Goal: Information Seeking & Learning: Learn about a topic

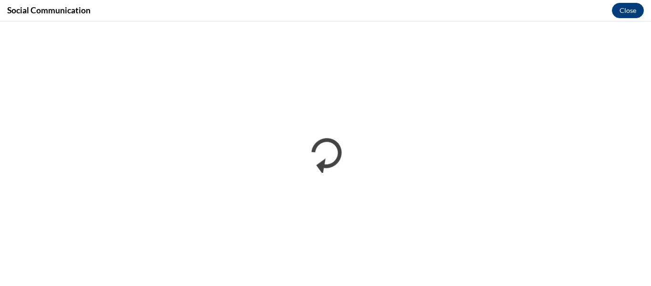
scroll to position [776, 0]
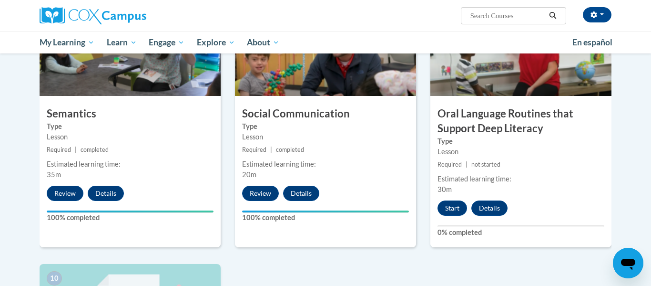
scroll to position [774, 0]
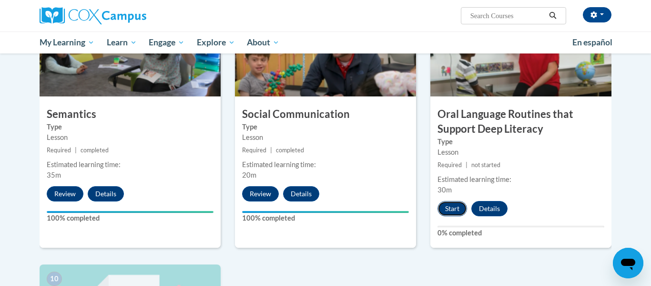
click at [448, 208] on button "Start" at bounding box center [453, 208] width 30 height 15
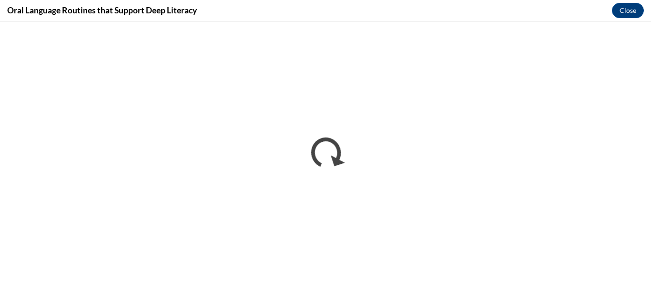
scroll to position [0, 0]
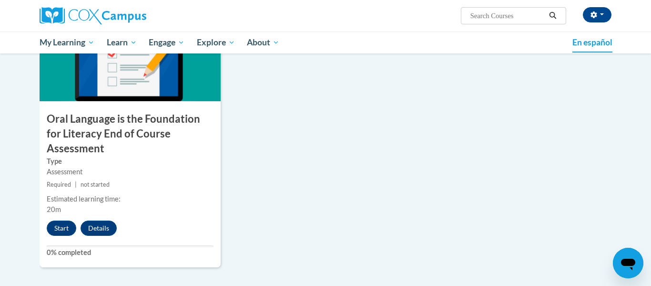
scroll to position [1033, 0]
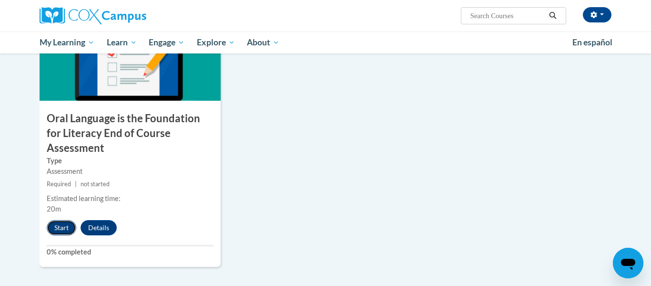
click at [57, 220] on button "Start" at bounding box center [62, 227] width 30 height 15
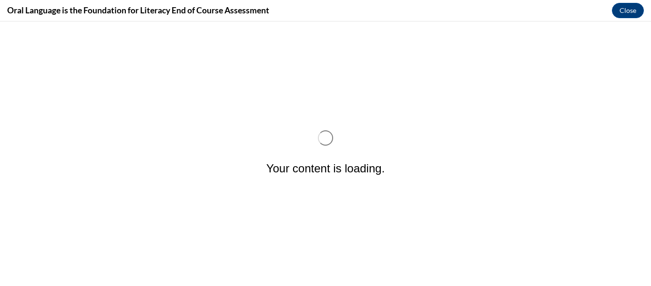
scroll to position [0, 0]
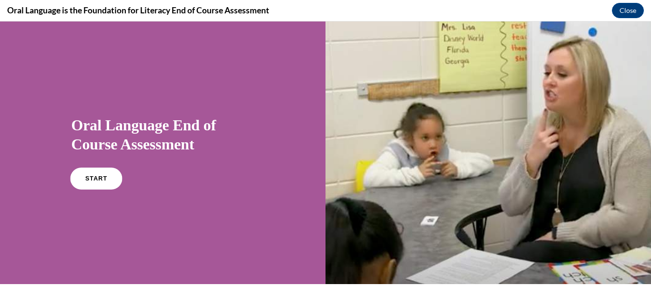
click at [94, 169] on link "START" at bounding box center [96, 178] width 52 height 22
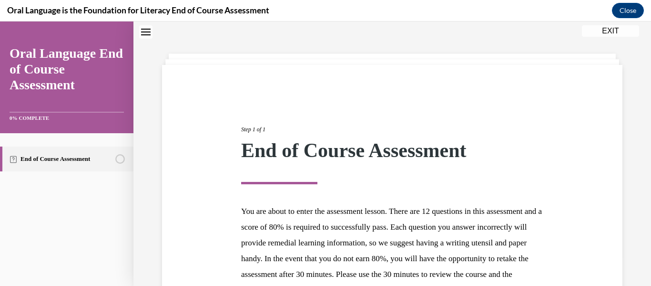
scroll to position [153, 0]
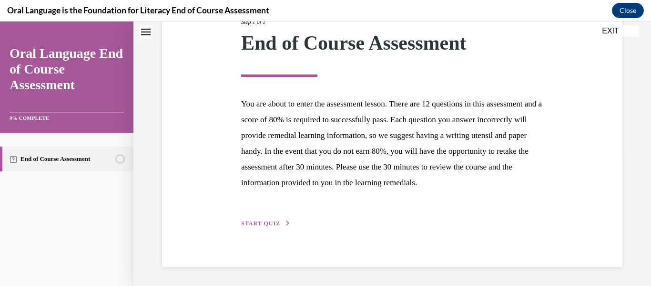
click at [274, 223] on span "START QUIZ" at bounding box center [260, 223] width 39 height 7
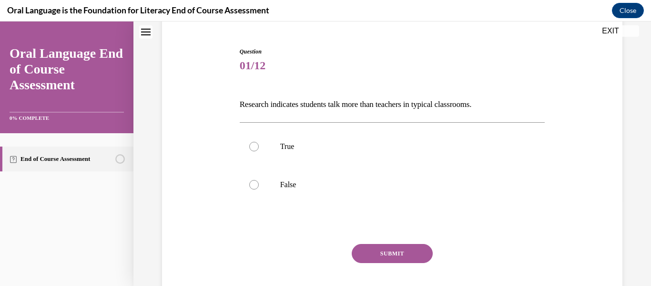
scroll to position [85, 0]
click at [255, 184] on div at bounding box center [254, 185] width 10 height 10
click at [255, 184] on input "False" at bounding box center [254, 185] width 10 height 10
radio input "true"
click at [384, 249] on button "SUBMIT" at bounding box center [392, 253] width 81 height 19
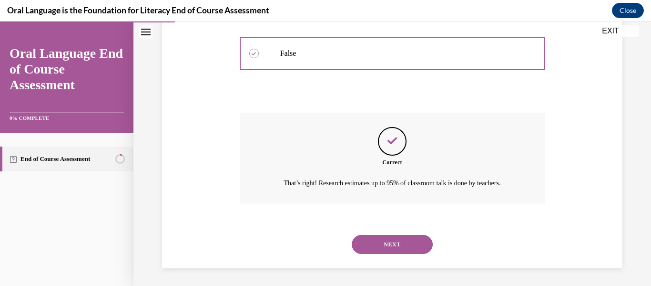
scroll to position [218, 0]
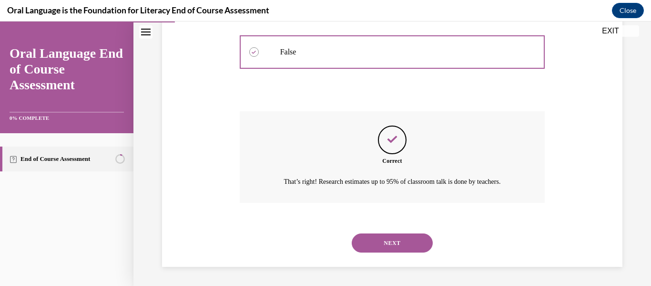
click at [381, 244] on button "NEXT" at bounding box center [392, 242] width 81 height 19
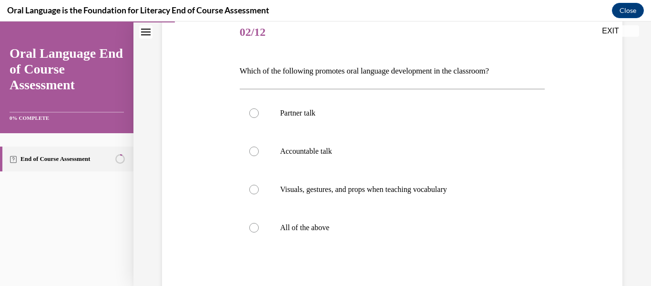
scroll to position [118, 0]
click at [250, 111] on div at bounding box center [254, 114] width 10 height 10
click at [250, 111] on input "Partner talk" at bounding box center [254, 114] width 10 height 10
radio input "true"
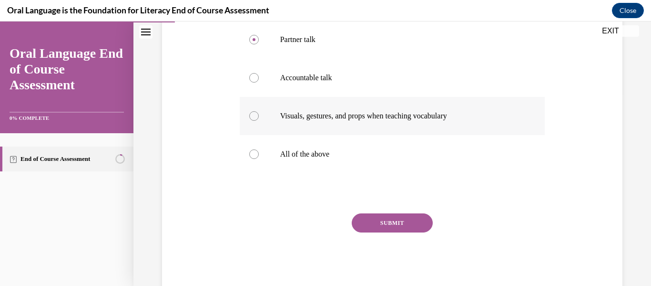
scroll to position [190, 0]
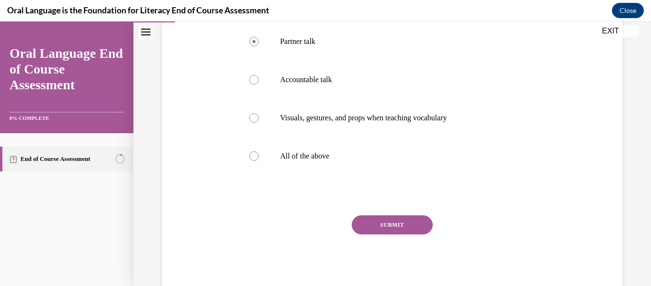
click at [391, 228] on button "SUBMIT" at bounding box center [392, 224] width 81 height 19
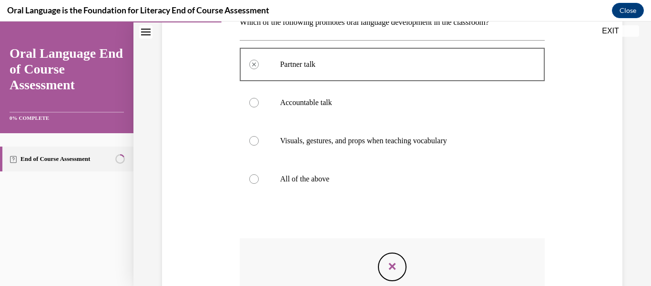
scroll to position [168, 0]
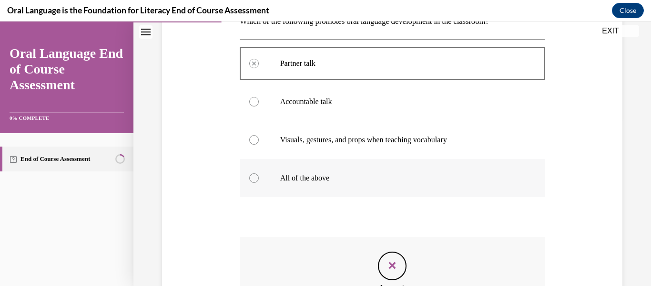
click at [250, 175] on div at bounding box center [254, 178] width 10 height 10
click at [257, 178] on div at bounding box center [254, 178] width 10 height 10
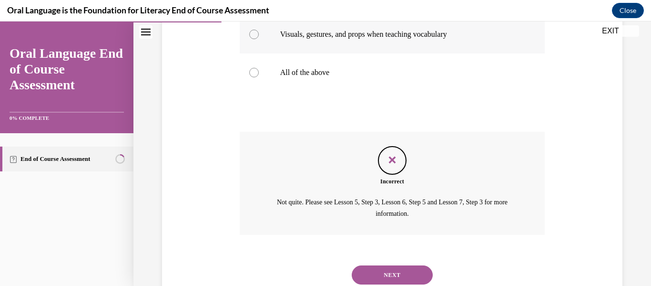
scroll to position [306, 0]
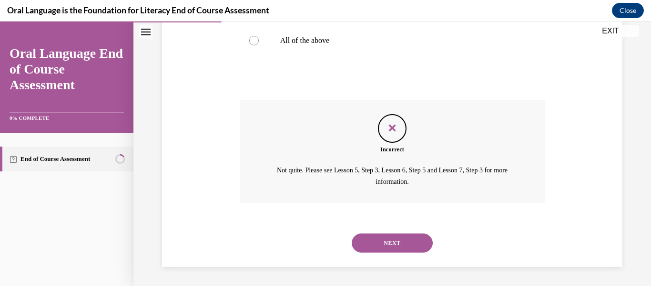
click at [383, 246] on button "NEXT" at bounding box center [392, 242] width 81 height 19
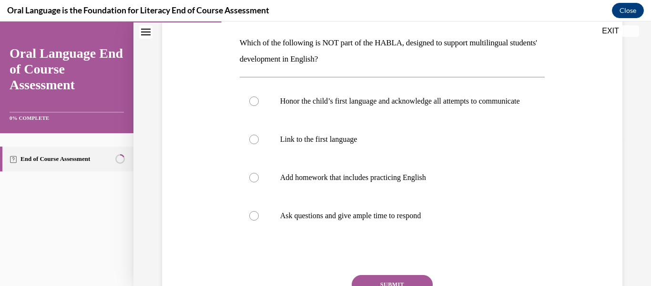
scroll to position [146, 0]
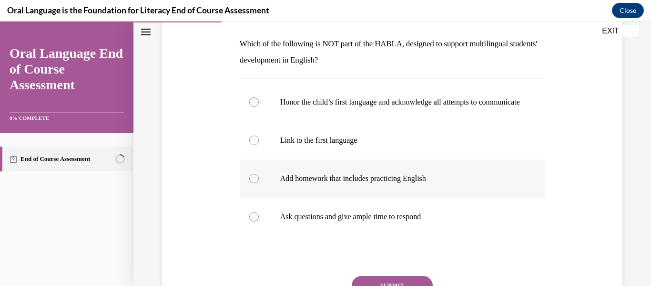
click at [250, 183] on div at bounding box center [254, 179] width 10 height 10
click at [250, 183] on input "Add homework that includes practicing English" at bounding box center [254, 179] width 10 height 10
radio input "true"
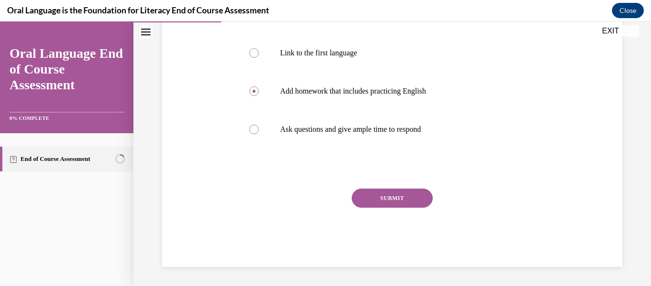
click at [401, 194] on button "SUBMIT" at bounding box center [392, 197] width 81 height 19
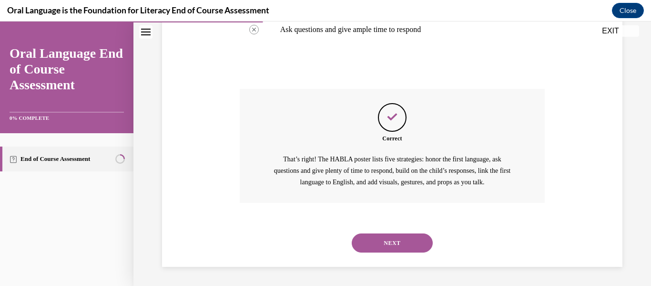
scroll to position [342, 0]
click at [398, 241] on button "NEXT" at bounding box center [392, 242] width 81 height 19
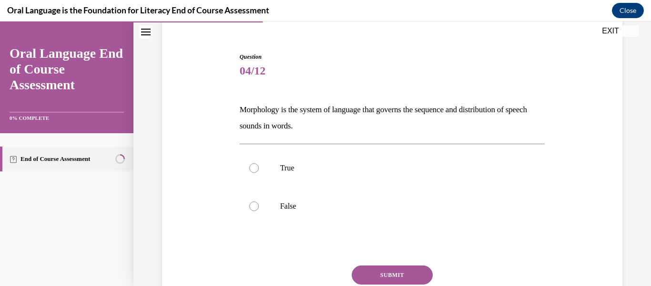
scroll to position [92, 0]
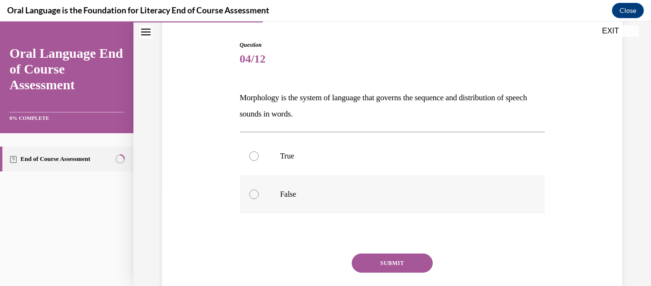
click at [251, 192] on div at bounding box center [254, 194] width 10 height 10
click at [251, 192] on input "False" at bounding box center [254, 194] width 10 height 10
radio input "true"
click at [377, 260] on button "SUBMIT" at bounding box center [392, 262] width 81 height 19
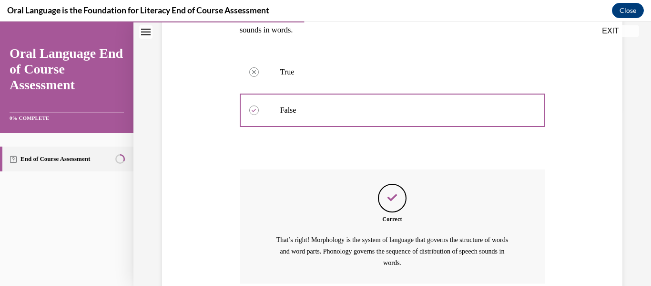
scroll to position [257, 0]
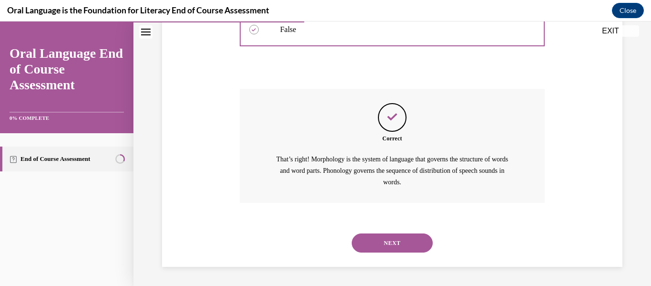
click at [397, 239] on button "NEXT" at bounding box center [392, 242] width 81 height 19
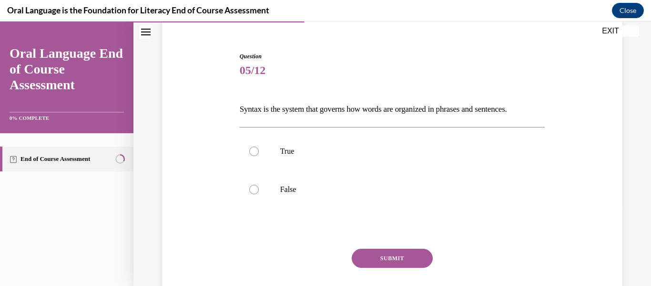
scroll to position [81, 0]
click at [255, 152] on div at bounding box center [254, 151] width 10 height 10
click at [255, 152] on input "True" at bounding box center [254, 151] width 10 height 10
radio input "true"
click at [392, 249] on button "SUBMIT" at bounding box center [392, 257] width 81 height 19
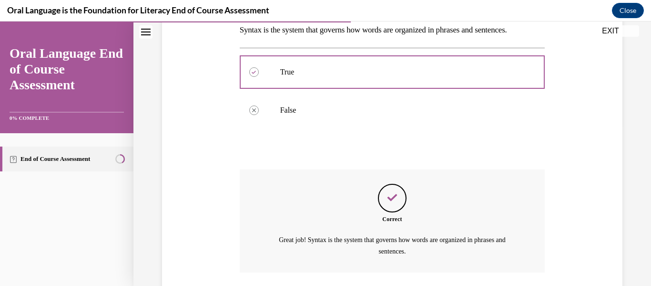
scroll to position [229, 0]
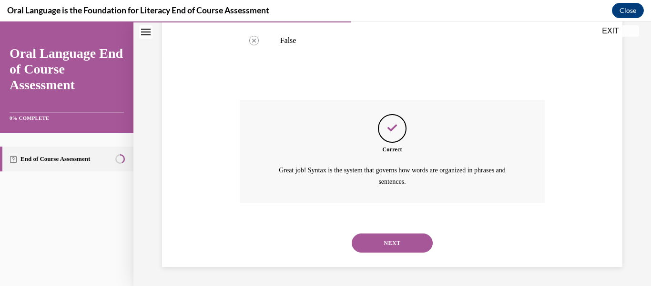
click at [392, 249] on button "NEXT" at bounding box center [392, 242] width 81 height 19
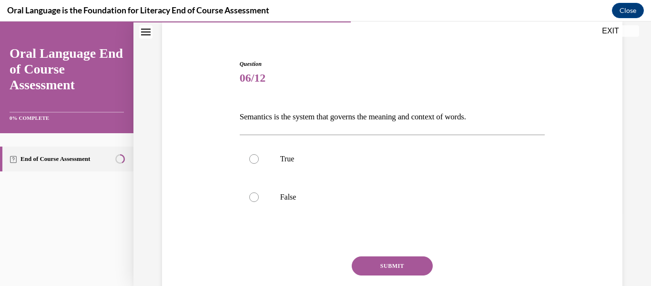
scroll to position [75, 0]
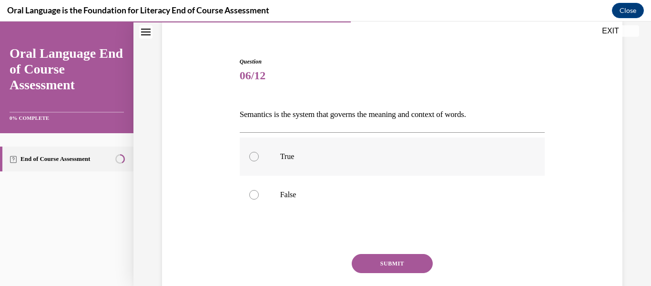
click at [257, 153] on div at bounding box center [254, 157] width 10 height 10
click at [257, 153] on input "True" at bounding box center [254, 157] width 10 height 10
radio input "true"
click at [385, 257] on button "SUBMIT" at bounding box center [392, 263] width 81 height 19
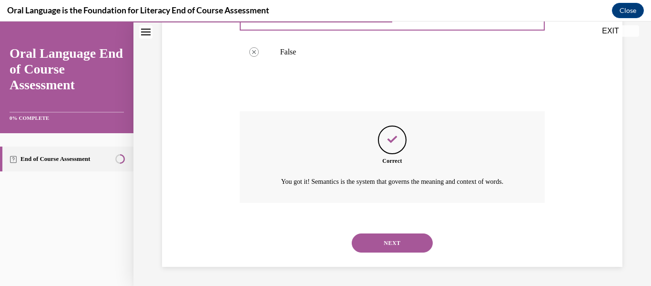
scroll to position [229, 0]
click at [401, 239] on button "NEXT" at bounding box center [392, 242] width 81 height 19
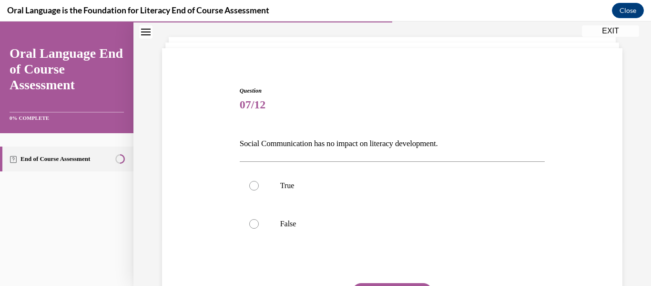
scroll to position [51, 0]
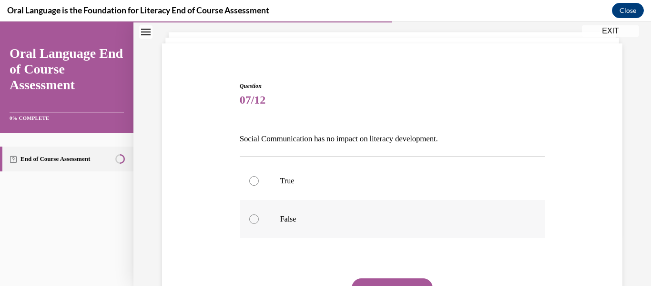
click at [253, 216] on div at bounding box center [254, 219] width 10 height 10
click at [253, 216] on input "False" at bounding box center [254, 219] width 10 height 10
radio input "true"
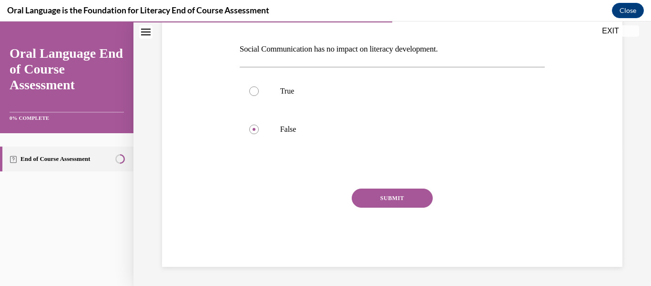
click at [378, 206] on button "SUBMIT" at bounding box center [392, 197] width 81 height 19
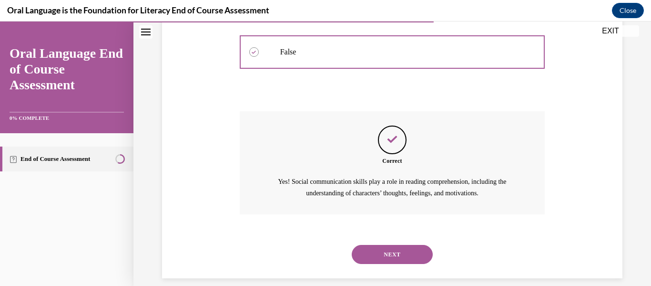
scroll to position [229, 0]
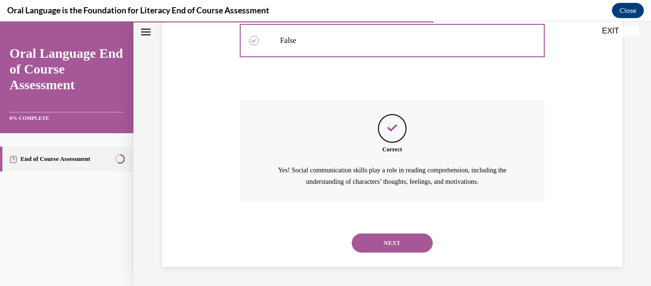
click at [382, 235] on button "NEXT" at bounding box center [392, 242] width 81 height 19
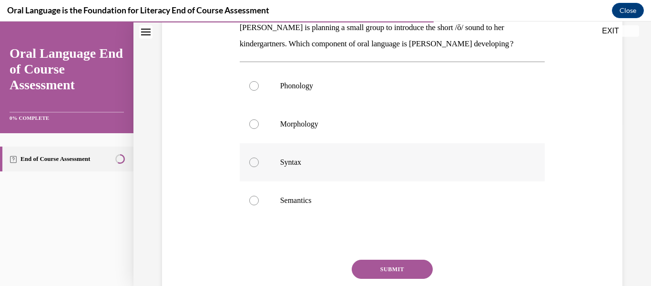
scroll to position [160, 0]
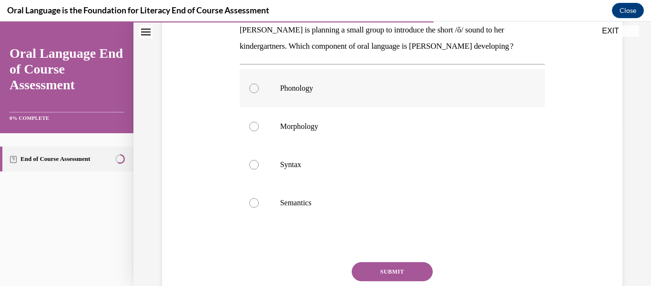
click at [257, 84] on label "Phonology" at bounding box center [393, 88] width 306 height 38
click at [257, 84] on input "Phonology" at bounding box center [254, 88] width 10 height 10
radio input "true"
click at [380, 268] on button "SUBMIT" at bounding box center [392, 271] width 81 height 19
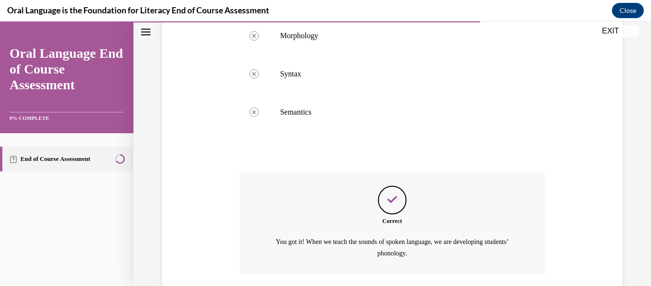
scroll to position [322, 0]
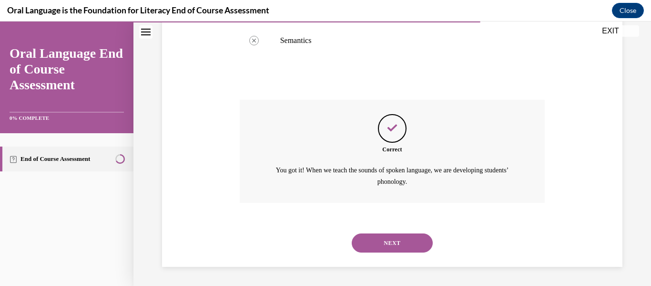
click at [398, 242] on button "NEXT" at bounding box center [392, 242] width 81 height 19
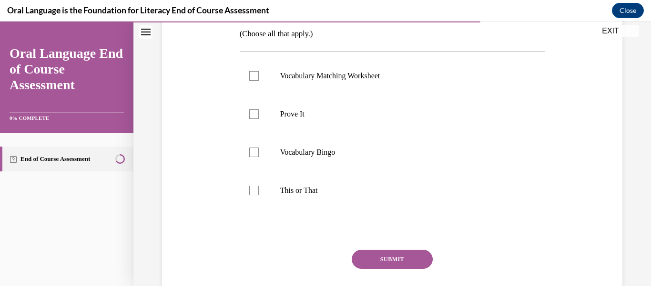
scroll to position [188, 0]
click at [253, 80] on div at bounding box center [254, 77] width 10 height 10
click at [253, 80] on input "Vocabulary Matching Worksheet" at bounding box center [254, 77] width 10 height 10
checkbox input "true"
click at [257, 110] on div at bounding box center [254, 115] width 10 height 10
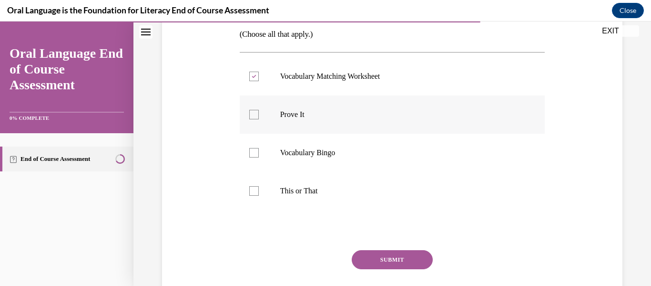
click at [257, 110] on input "Prove It" at bounding box center [254, 115] width 10 height 10
checkbox input "true"
click at [248, 157] on label "Vocabulary Bingo" at bounding box center [393, 153] width 306 height 38
click at [249, 157] on input "Vocabulary Bingo" at bounding box center [254, 153] width 10 height 10
checkbox input "true"
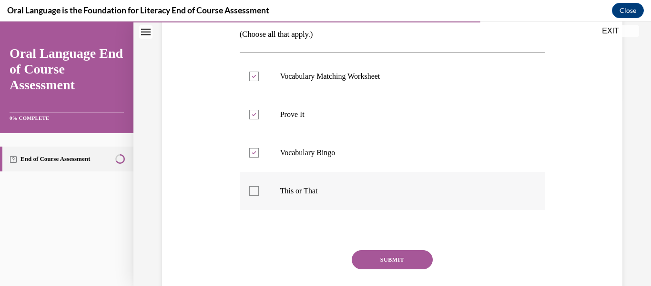
click at [257, 189] on div at bounding box center [254, 191] width 10 height 10
click at [257, 189] on input "This or That" at bounding box center [254, 191] width 10 height 10
checkbox input "true"
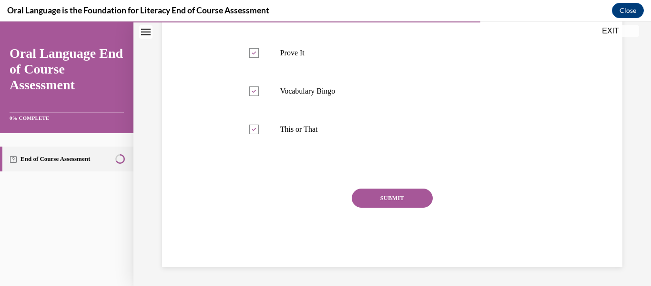
click at [377, 198] on button "SUBMIT" at bounding box center [392, 197] width 81 height 19
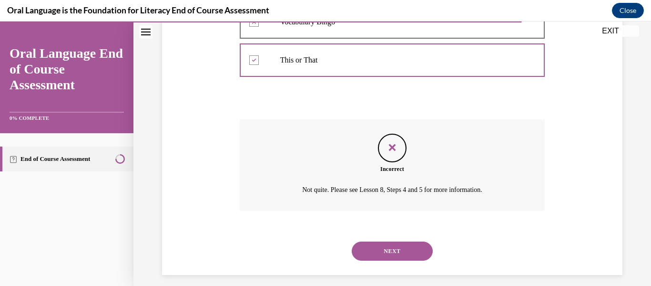
scroll to position [327, 0]
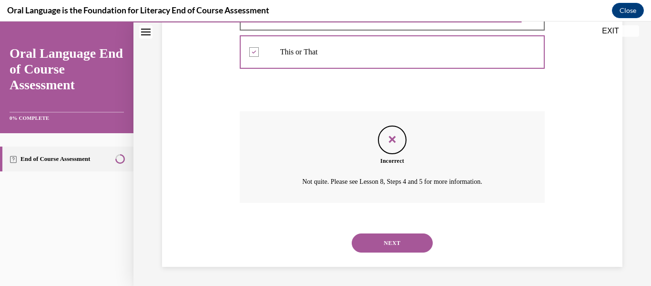
click at [382, 245] on button "NEXT" at bounding box center [392, 242] width 81 height 19
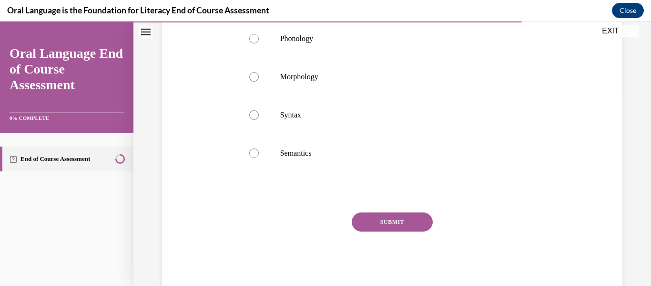
scroll to position [192, 0]
click at [255, 44] on div at bounding box center [254, 40] width 10 height 10
click at [255, 44] on input "Phonology" at bounding box center [254, 40] width 10 height 10
radio input "true"
click at [391, 232] on button "SUBMIT" at bounding box center [392, 222] width 81 height 19
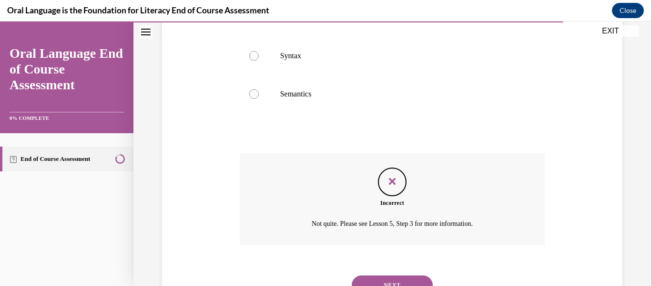
scroll to position [310, 0]
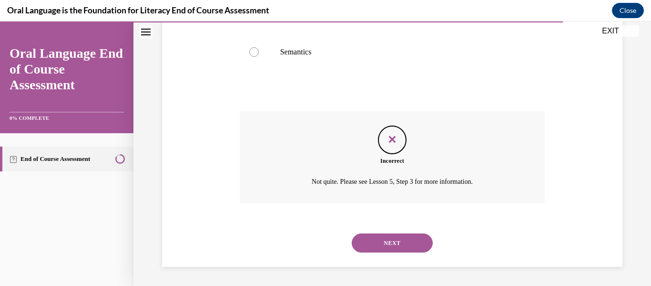
click at [393, 244] on button "NEXT" at bounding box center [392, 242] width 81 height 19
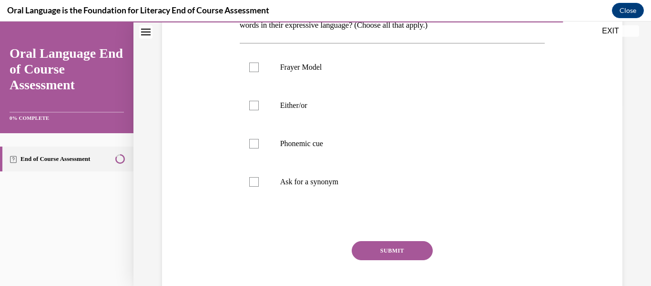
scroll to position [181, 0]
click at [252, 104] on div at bounding box center [254, 105] width 10 height 10
click at [252, 104] on input "Either/or" at bounding box center [254, 105] width 10 height 10
checkbox input "true"
click at [386, 251] on button "SUBMIT" at bounding box center [392, 249] width 81 height 19
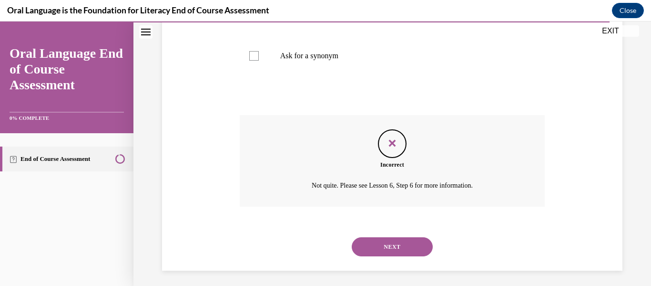
scroll to position [310, 0]
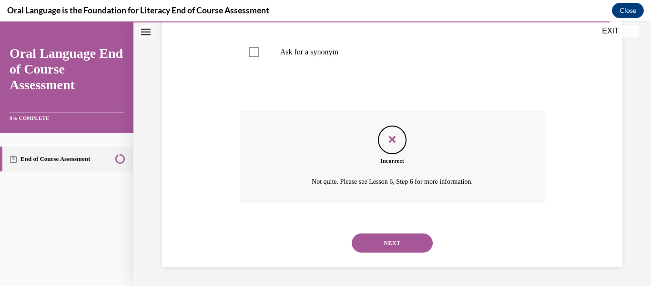
click at [399, 242] on button "NEXT" at bounding box center [392, 242] width 81 height 19
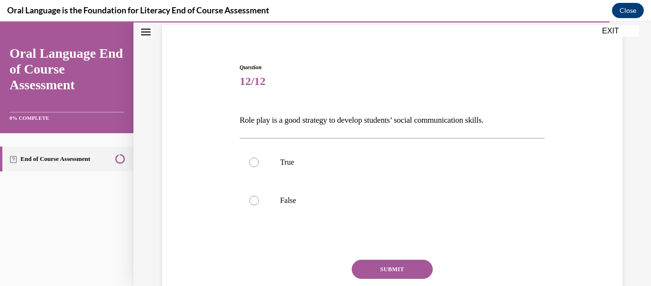
scroll to position [67, 0]
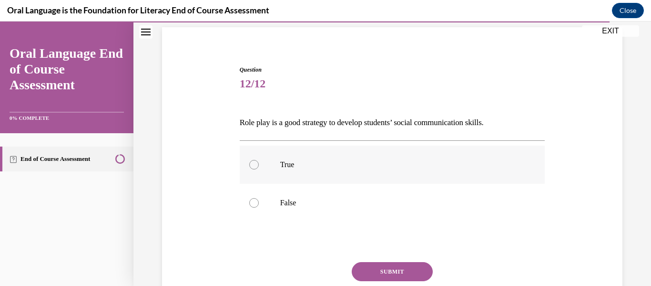
click at [254, 164] on div at bounding box center [254, 165] width 10 height 10
click at [254, 164] on input "True" at bounding box center [254, 165] width 10 height 10
radio input "true"
click at [391, 263] on button "SUBMIT" at bounding box center [392, 271] width 81 height 19
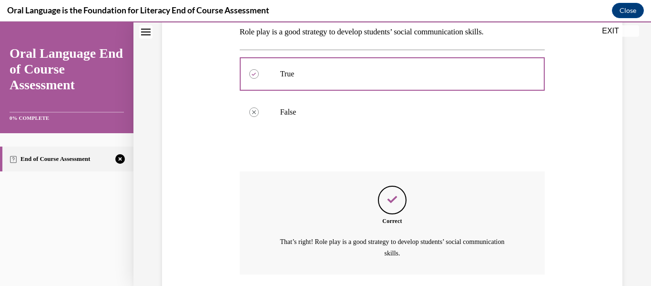
scroll to position [229, 0]
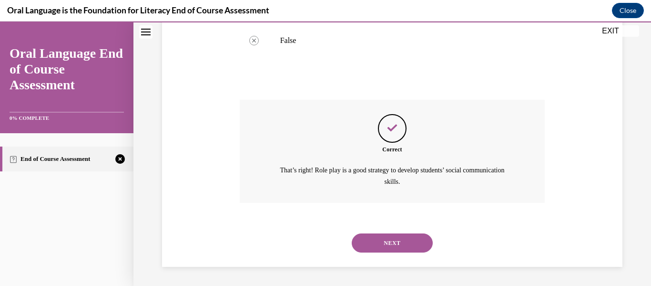
click at [393, 238] on button "NEXT" at bounding box center [392, 242] width 81 height 19
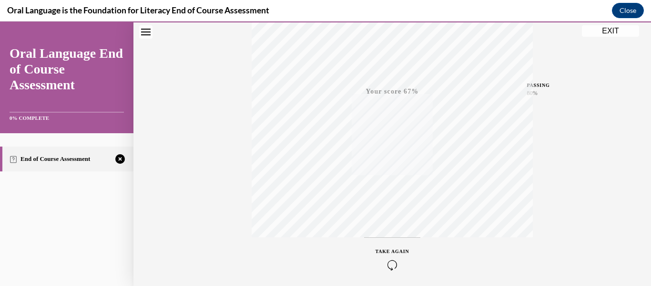
scroll to position [225, 0]
click at [390, 226] on icon "button" at bounding box center [393, 227] width 34 height 10
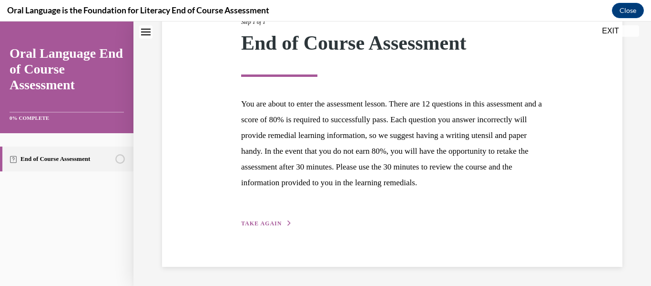
scroll to position [153, 0]
click at [264, 224] on span "TAKE AGAIN" at bounding box center [261, 223] width 41 height 7
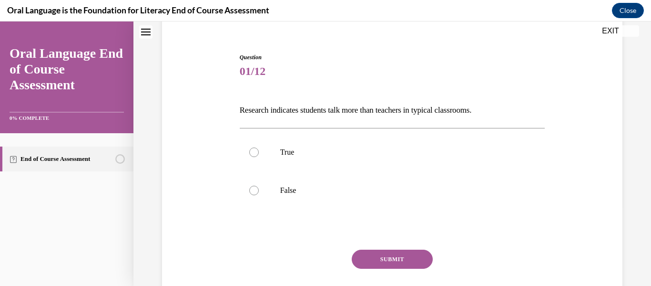
scroll to position [78, 0]
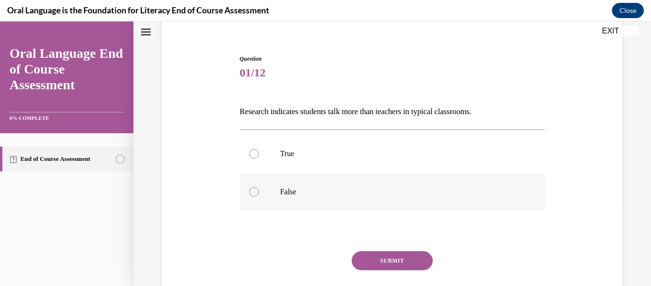
click at [253, 193] on div at bounding box center [254, 192] width 10 height 10
click at [253, 193] on input "False" at bounding box center [254, 192] width 10 height 10
radio input "true"
click at [378, 263] on button "SUBMIT" at bounding box center [392, 260] width 81 height 19
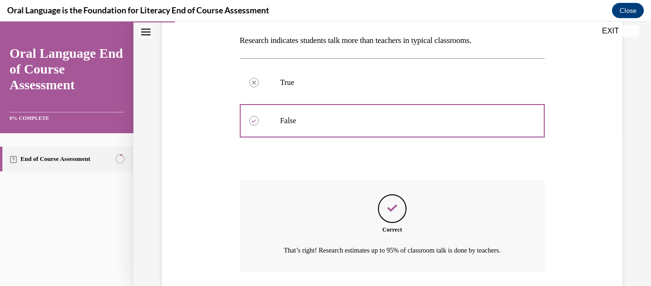
scroll to position [218, 0]
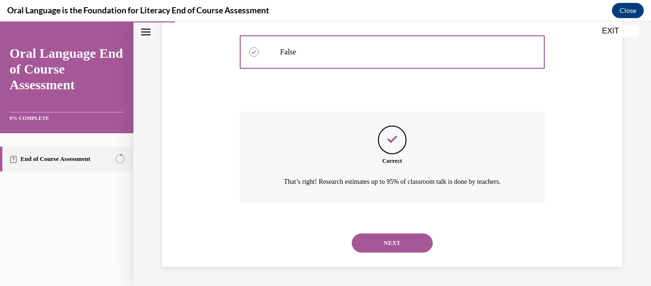
click at [401, 241] on button "NEXT" at bounding box center [392, 242] width 81 height 19
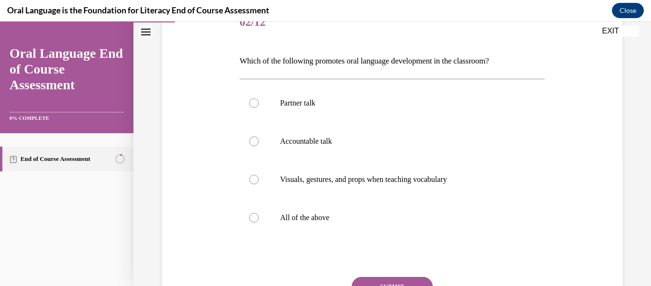
scroll to position [130, 0]
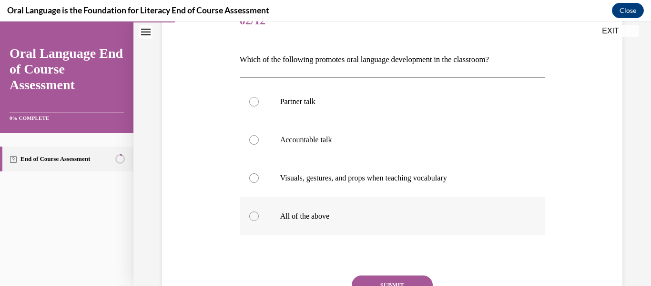
click at [255, 212] on div at bounding box center [254, 216] width 10 height 10
click at [255, 212] on input "All of the above" at bounding box center [254, 216] width 10 height 10
radio input "true"
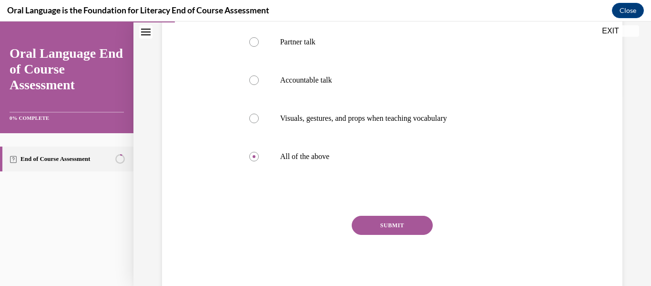
scroll to position [190, 0]
click at [376, 227] on button "SUBMIT" at bounding box center [392, 224] width 81 height 19
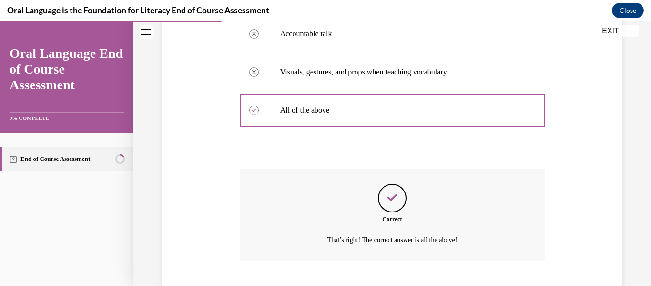
scroll to position [294, 0]
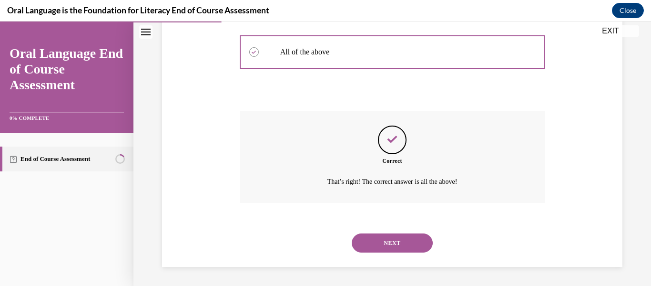
click at [384, 244] on button "NEXT" at bounding box center [392, 242] width 81 height 19
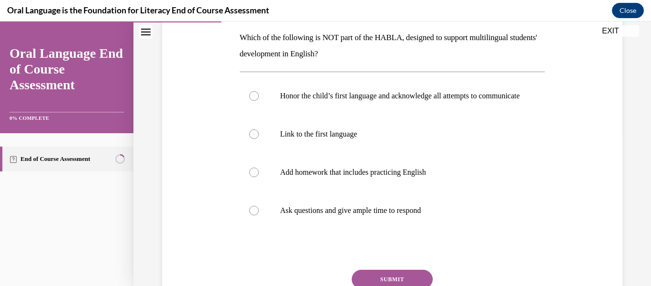
scroll to position [167, 0]
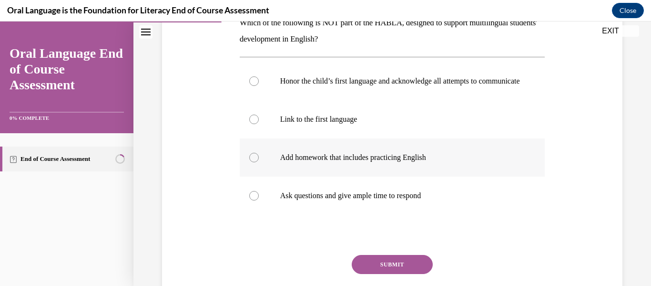
click at [253, 162] on div at bounding box center [254, 158] width 10 height 10
click at [253, 162] on input "Add homework that includes practicing English" at bounding box center [254, 158] width 10 height 10
radio input "true"
click at [391, 269] on button "SUBMIT" at bounding box center [392, 264] width 81 height 19
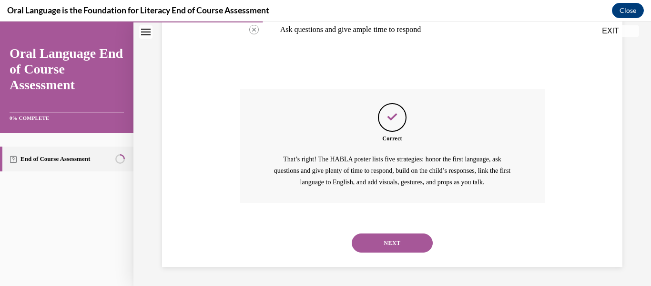
scroll to position [342, 0]
click at [378, 242] on button "NEXT" at bounding box center [392, 242] width 81 height 19
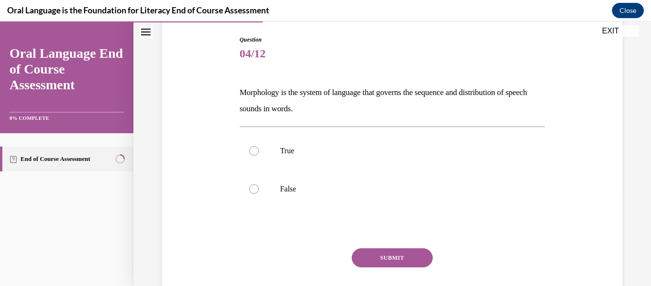
scroll to position [97, 0]
click at [254, 194] on label "False" at bounding box center [393, 189] width 306 height 38
click at [254, 194] on input "False" at bounding box center [254, 190] width 10 height 10
radio input "true"
click at [399, 254] on button "SUBMIT" at bounding box center [392, 257] width 81 height 19
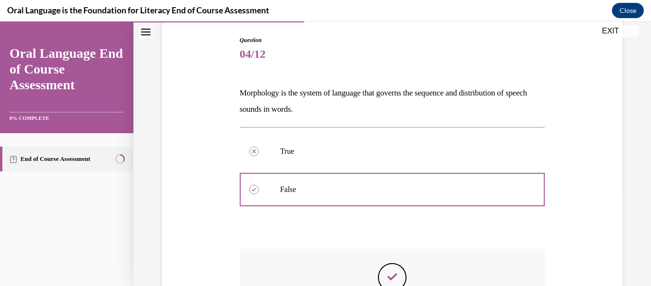
scroll to position [148, 0]
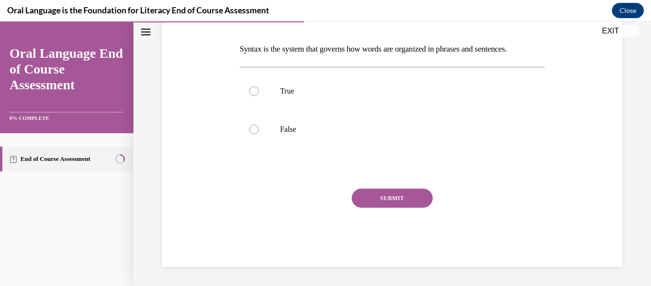
scroll to position [140, 0]
click at [250, 87] on label "True" at bounding box center [393, 91] width 306 height 38
click at [250, 87] on input "True" at bounding box center [254, 92] width 10 height 10
radio input "true"
click at [378, 193] on button "SUBMIT" at bounding box center [392, 198] width 81 height 19
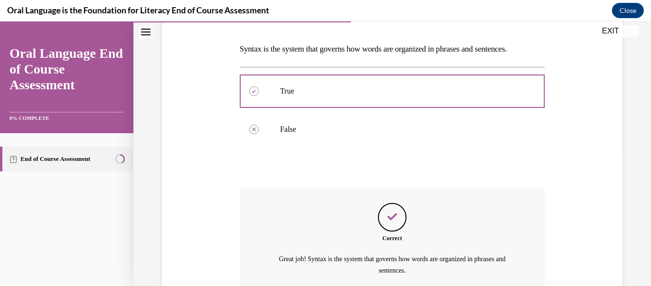
scroll to position [229, 0]
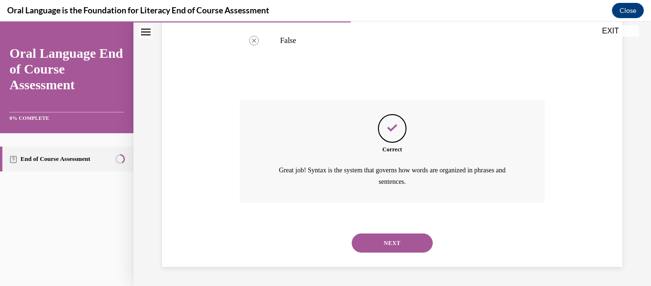
click at [386, 241] on button "NEXT" at bounding box center [392, 242] width 81 height 19
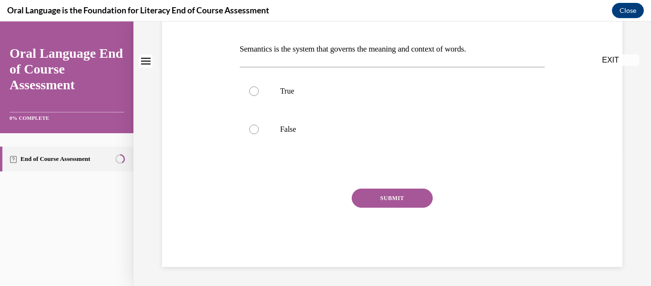
scroll to position [0, 0]
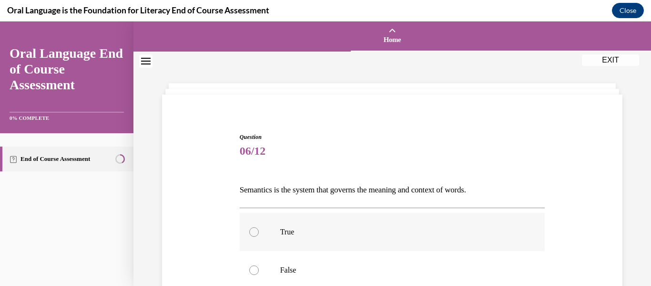
click at [251, 228] on div at bounding box center [254, 232] width 10 height 10
click at [251, 228] on input "True" at bounding box center [254, 232] width 10 height 10
radio input "true"
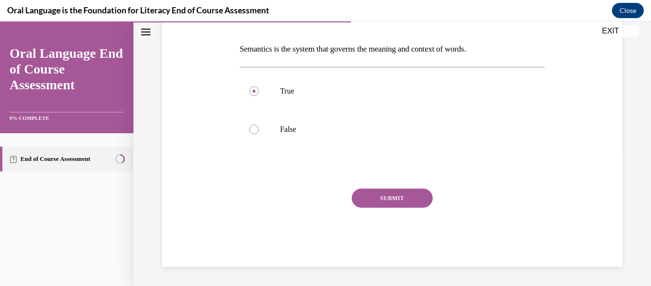
click at [409, 194] on button "SUBMIT" at bounding box center [392, 197] width 81 height 19
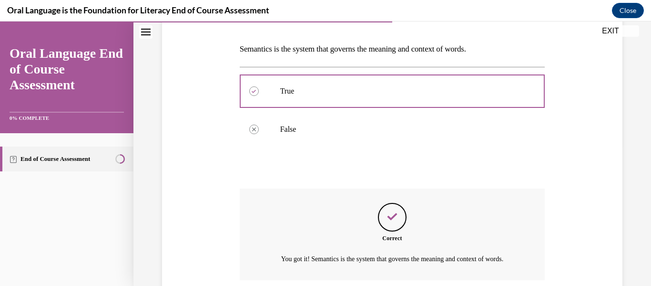
scroll to position [229, 0]
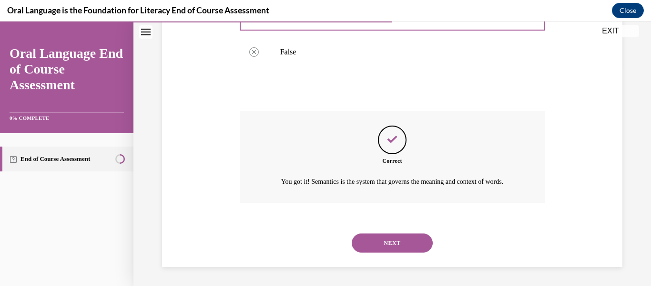
click at [397, 240] on button "NEXT" at bounding box center [392, 242] width 81 height 19
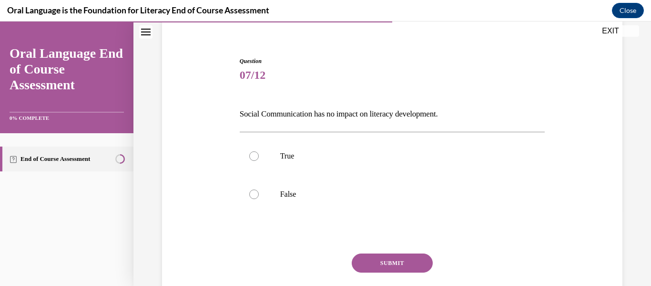
scroll to position [85, 0]
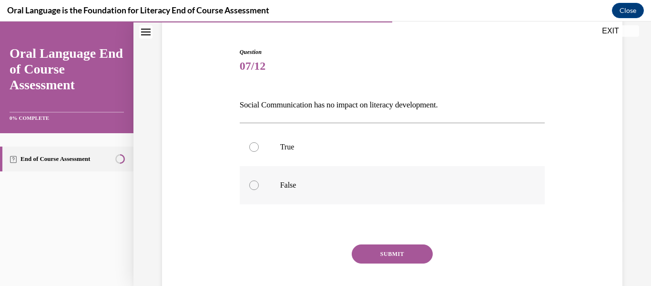
click at [250, 183] on div at bounding box center [254, 185] width 10 height 10
click at [250, 183] on input "False" at bounding box center [254, 185] width 10 height 10
radio input "true"
click at [381, 252] on button "SUBMIT" at bounding box center [392, 253] width 81 height 19
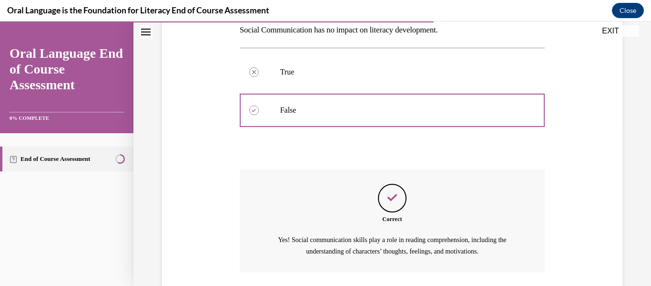
scroll to position [229, 0]
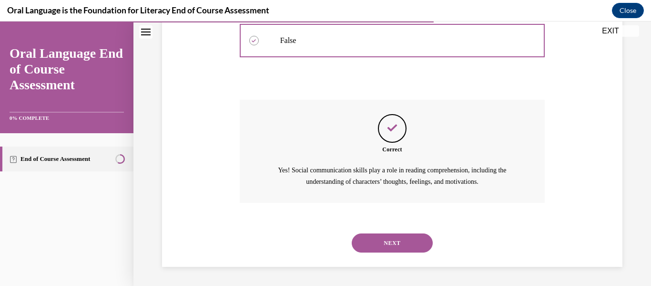
click at [397, 244] on button "NEXT" at bounding box center [392, 242] width 81 height 19
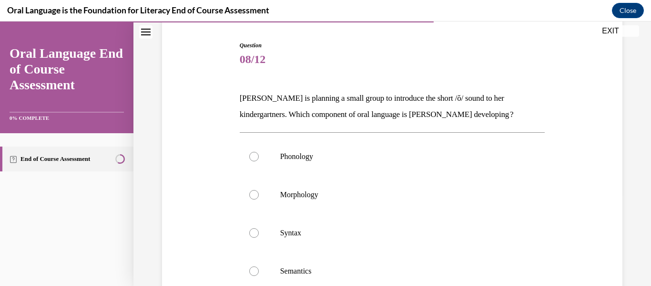
scroll to position [93, 0]
click at [259, 154] on label "Phonology" at bounding box center [393, 155] width 306 height 38
click at [259, 154] on input "Phonology" at bounding box center [254, 156] width 10 height 10
radio input "true"
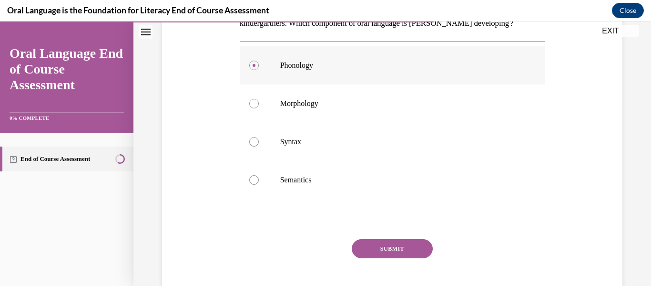
scroll to position [233, 0]
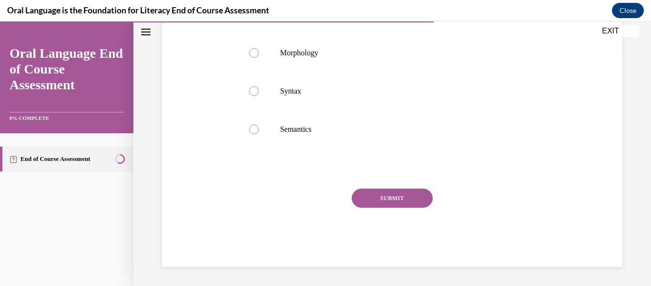
click at [382, 200] on button "SUBMIT" at bounding box center [392, 197] width 81 height 19
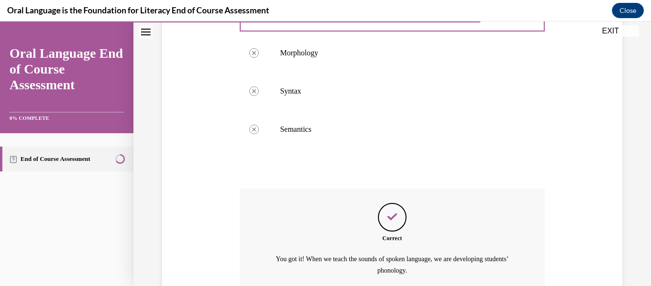
scroll to position [322, 0]
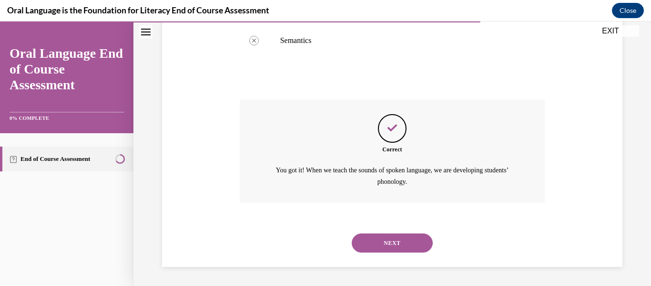
click at [386, 240] on button "NEXT" at bounding box center [392, 242] width 81 height 19
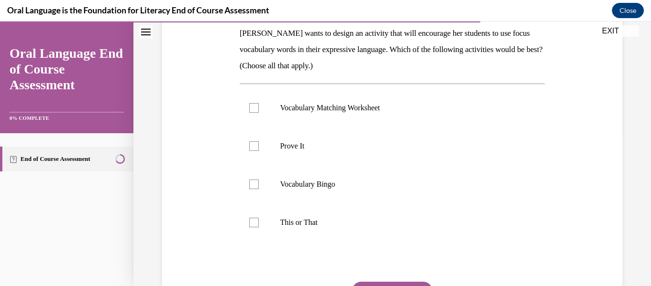
scroll to position [155, 0]
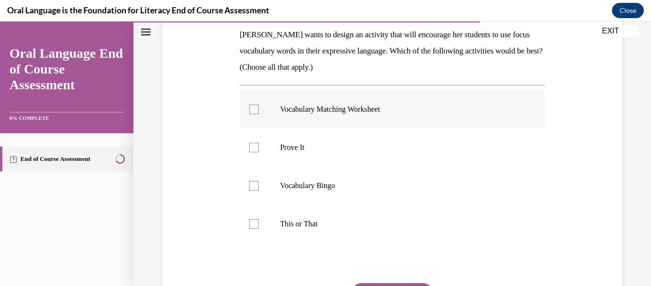
click at [254, 111] on div at bounding box center [254, 109] width 10 height 10
click at [254, 111] on input "Vocabulary Matching Worksheet" at bounding box center [254, 109] width 10 height 10
click at [254, 111] on div at bounding box center [254, 109] width 10 height 10
click at [254, 111] on input "Vocabulary Matching Worksheet" at bounding box center [254, 109] width 10 height 10
checkbox input "false"
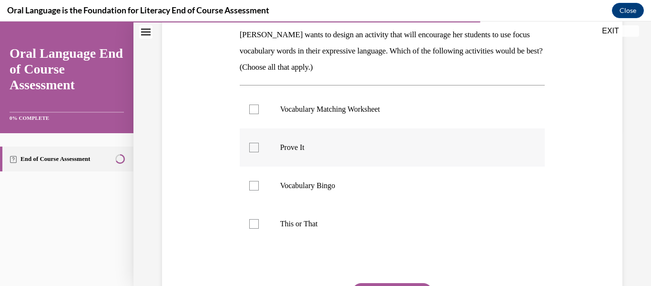
click at [255, 147] on div at bounding box center [254, 148] width 10 height 10
click at [255, 147] on input "Prove It" at bounding box center [254, 148] width 10 height 10
checkbox input "true"
click at [252, 185] on div at bounding box center [254, 186] width 10 height 10
click at [252, 185] on input "Vocabulary Bingo" at bounding box center [254, 186] width 10 height 10
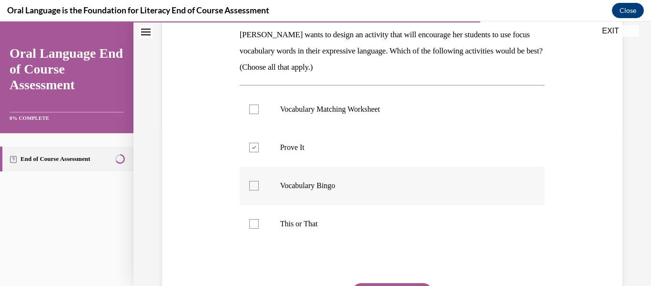
checkbox input "true"
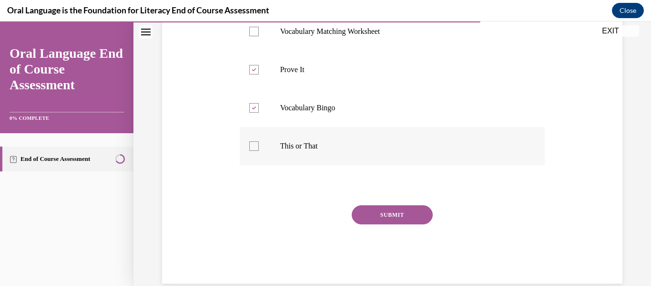
scroll to position [249, 0]
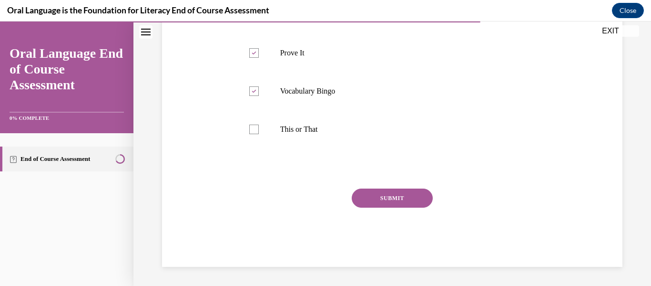
click at [378, 196] on button "SUBMIT" at bounding box center [392, 197] width 81 height 19
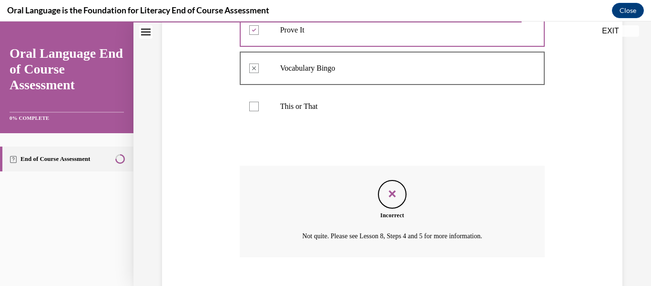
scroll to position [327, 0]
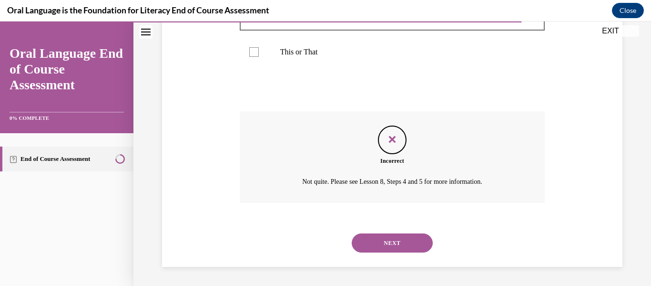
click at [379, 238] on button "NEXT" at bounding box center [392, 242] width 81 height 19
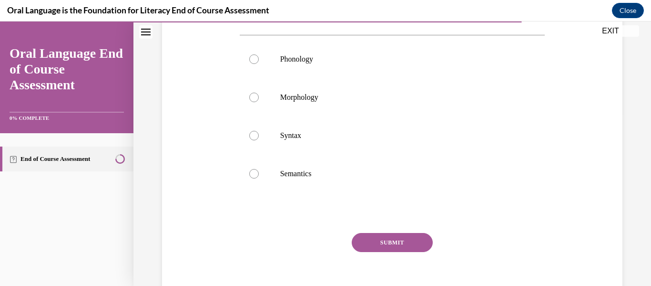
scroll to position [175, 0]
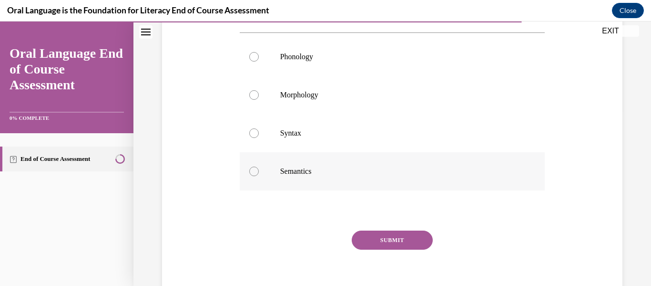
click at [254, 176] on div at bounding box center [254, 171] width 10 height 10
click at [254, 176] on input "Semantics" at bounding box center [254, 171] width 10 height 10
radio input "true"
click at [254, 173] on icon at bounding box center [254, 171] width 3 height 3
click at [254, 176] on input "Semantics" at bounding box center [254, 171] width 10 height 10
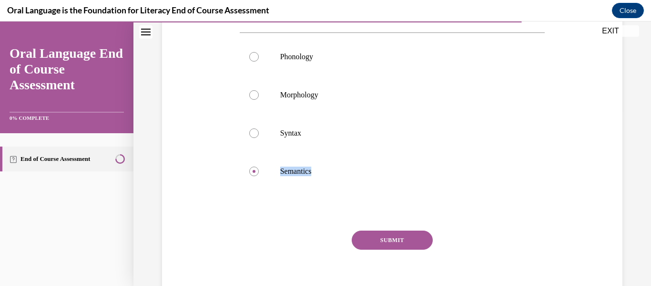
click at [397, 249] on button "SUBMIT" at bounding box center [392, 239] width 81 height 19
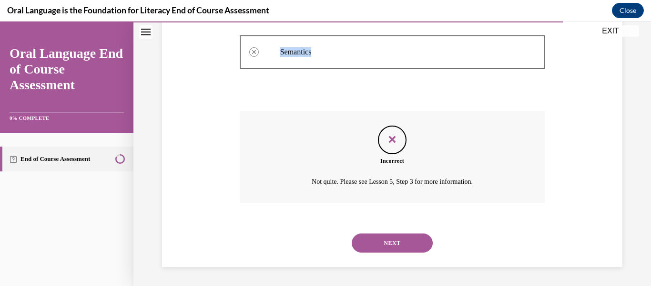
scroll to position [309, 0]
click at [389, 247] on button "NEXT" at bounding box center [392, 242] width 81 height 19
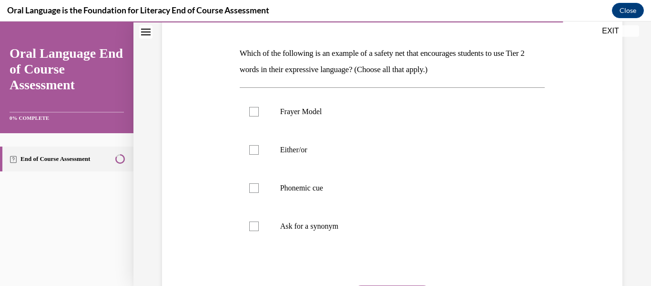
scroll to position [144, 0]
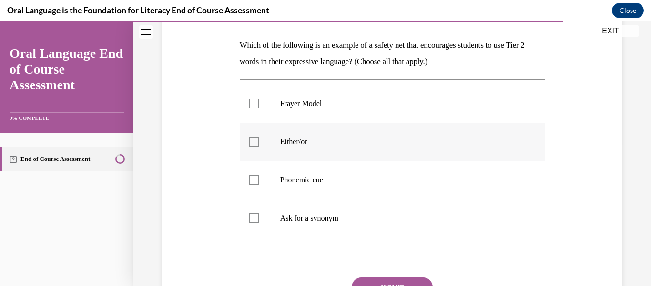
click at [254, 142] on div at bounding box center [254, 142] width 10 height 10
click at [254, 142] on input "Either/or" at bounding box center [254, 142] width 10 height 10
checkbox input "true"
click at [255, 214] on div at bounding box center [254, 218] width 10 height 10
click at [255, 214] on input "Ask for a synonym" at bounding box center [254, 218] width 10 height 10
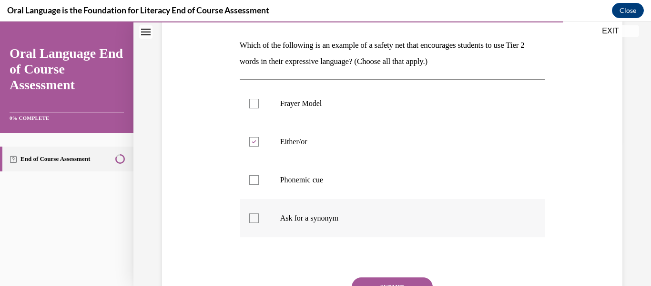
checkbox input "true"
click at [381, 278] on button "SUBMIT" at bounding box center [392, 286] width 81 height 19
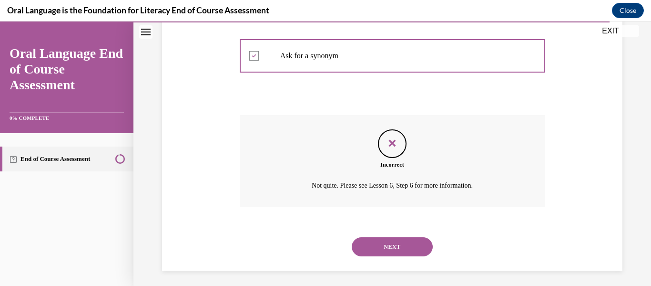
scroll to position [307, 0]
click at [398, 252] on button "NEXT" at bounding box center [392, 246] width 81 height 19
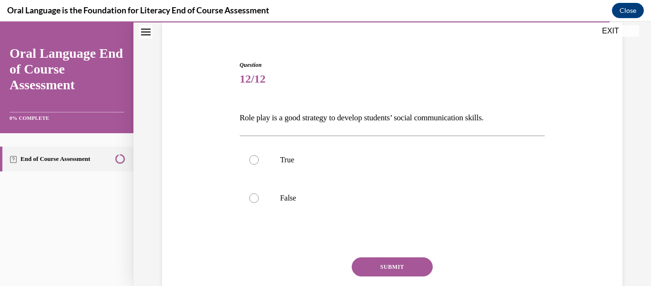
scroll to position [78, 0]
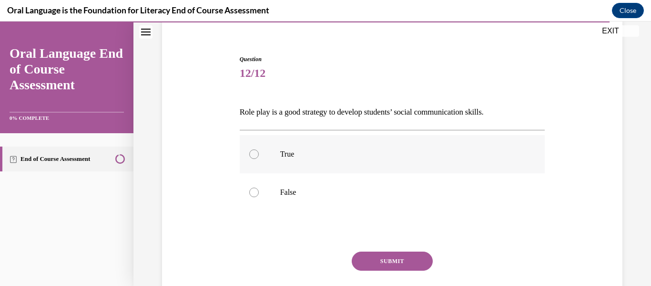
click at [255, 154] on div at bounding box center [254, 154] width 10 height 10
click at [255, 154] on input "True" at bounding box center [254, 154] width 10 height 10
radio input "true"
click at [400, 260] on button "SUBMIT" at bounding box center [392, 260] width 81 height 19
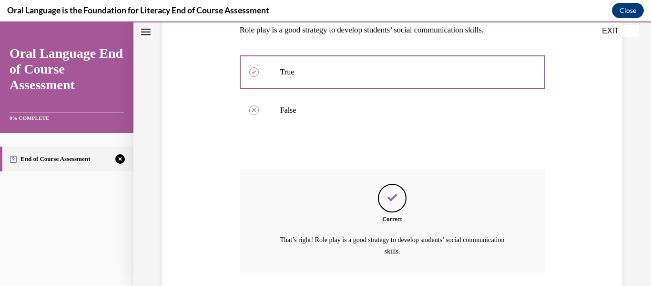
scroll to position [229, 0]
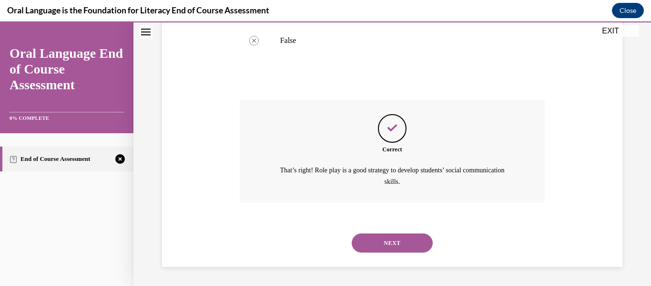
click at [385, 243] on button "NEXT" at bounding box center [392, 242] width 81 height 19
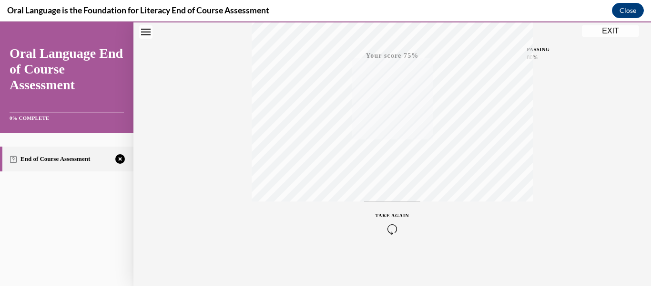
scroll to position [225, 0]
click at [394, 220] on div "TAKE AGAIN" at bounding box center [393, 221] width 34 height 22
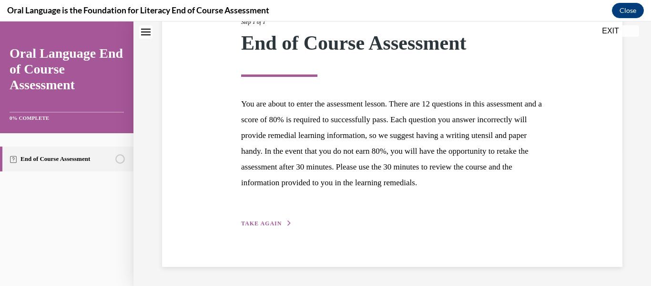
scroll to position [148, 0]
click at [272, 226] on span "TAKE AGAIN" at bounding box center [261, 223] width 41 height 7
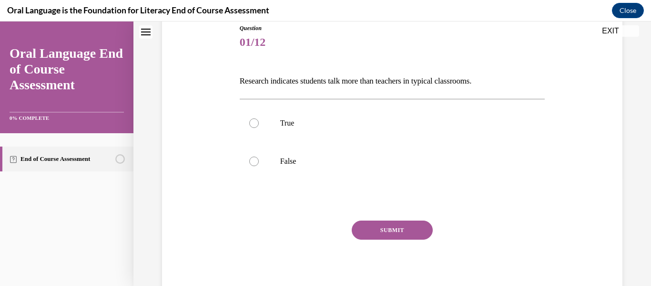
scroll to position [111, 0]
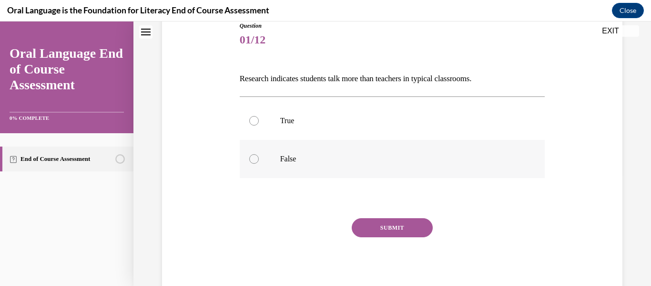
click at [257, 156] on div at bounding box center [254, 159] width 10 height 10
click at [257, 156] on input "False" at bounding box center [254, 159] width 10 height 10
radio input "true"
click at [409, 223] on button "SUBMIT" at bounding box center [392, 227] width 81 height 19
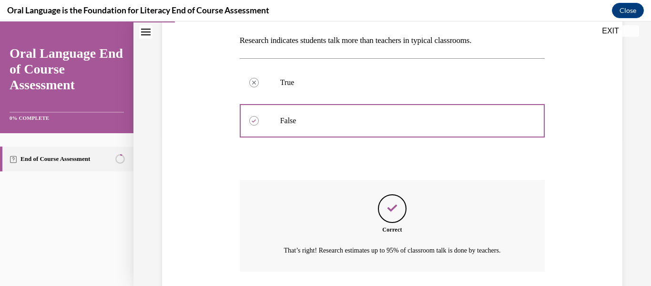
scroll to position [218, 0]
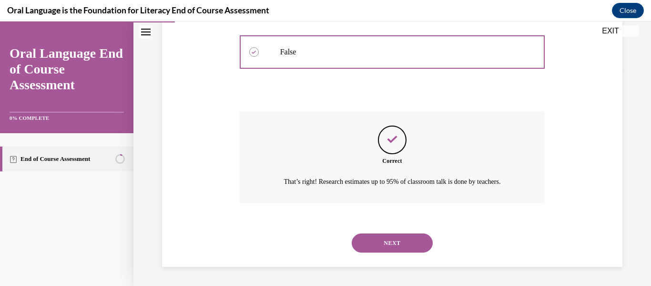
click at [401, 244] on button "NEXT" at bounding box center [392, 242] width 81 height 19
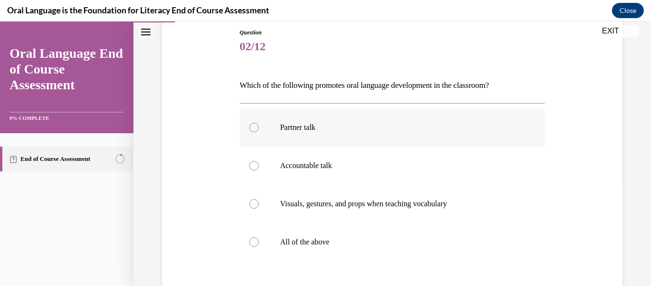
scroll to position [105, 0]
click at [255, 128] on div at bounding box center [254, 127] width 10 height 10
click at [255, 128] on input "Partner talk" at bounding box center [254, 127] width 10 height 10
radio input "true"
click at [254, 238] on div at bounding box center [254, 242] width 10 height 10
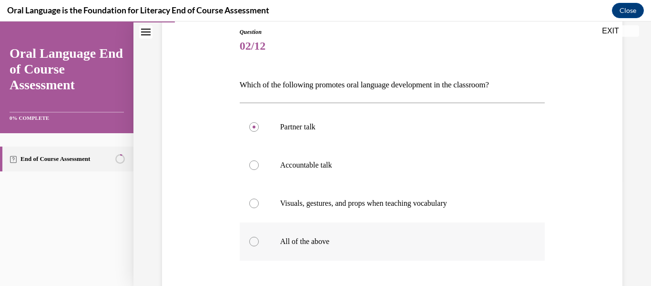
click at [254, 238] on input "All of the above" at bounding box center [254, 242] width 10 height 10
radio input "true"
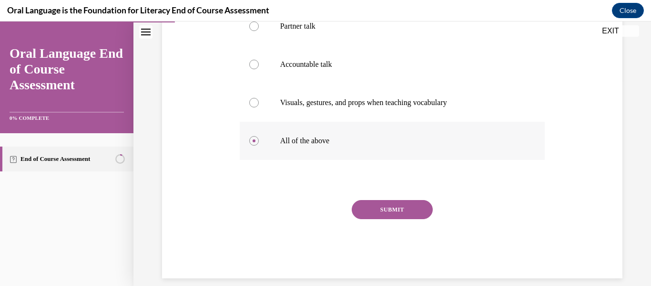
scroll to position [217, 0]
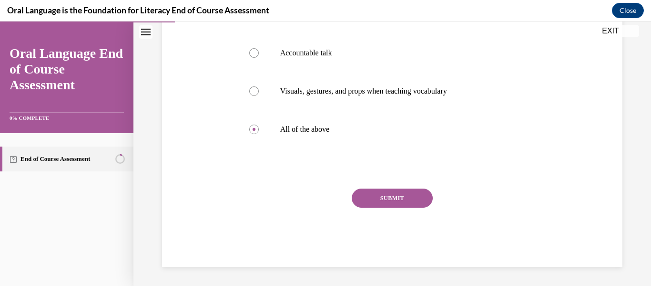
click at [391, 191] on button "SUBMIT" at bounding box center [392, 197] width 81 height 19
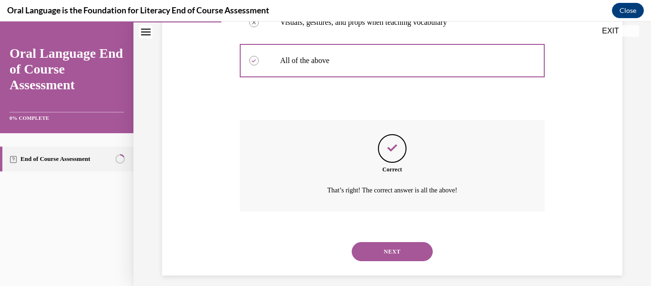
scroll to position [294, 0]
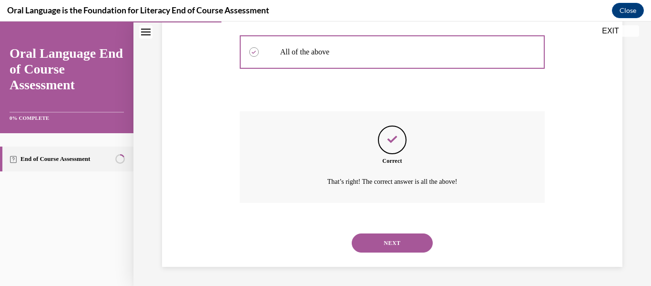
click at [388, 242] on button "NEXT" at bounding box center [392, 242] width 81 height 19
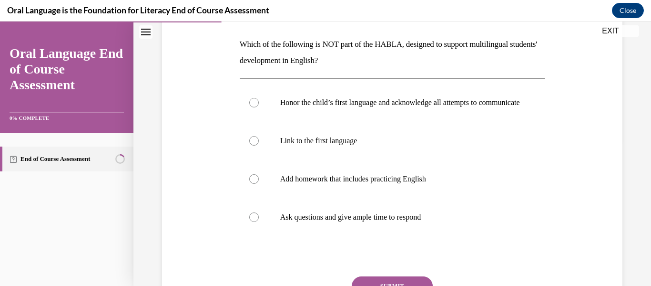
scroll to position [155, 0]
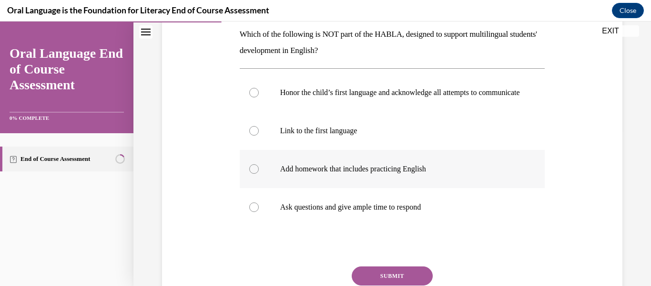
click at [252, 174] on div at bounding box center [254, 169] width 10 height 10
click at [252, 174] on input "Add homework that includes practicing English" at bounding box center [254, 169] width 10 height 10
radio input "true"
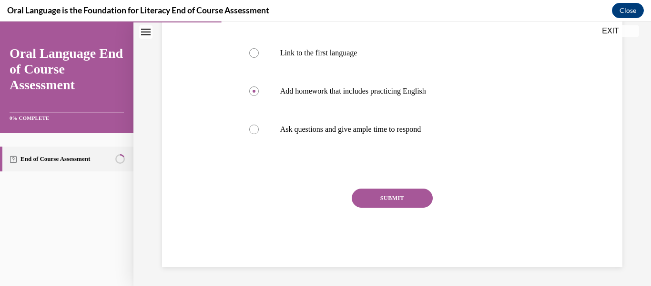
click at [375, 197] on button "SUBMIT" at bounding box center [392, 197] width 81 height 19
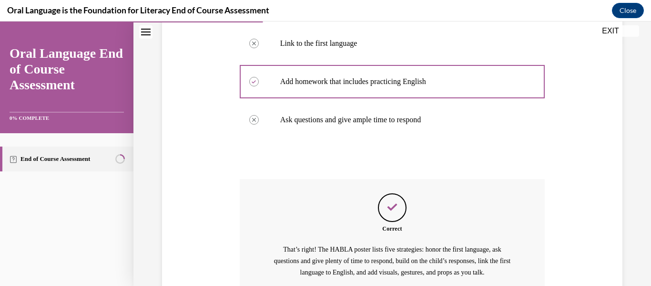
scroll to position [342, 0]
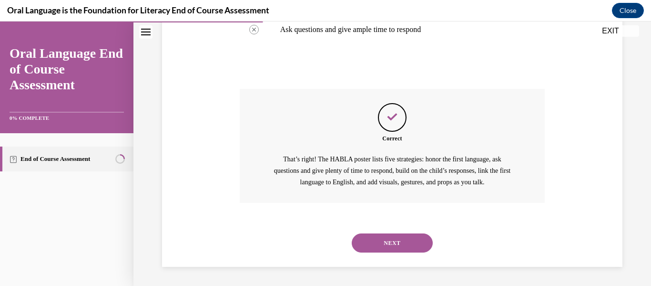
click at [383, 237] on button "NEXT" at bounding box center [392, 242] width 81 height 19
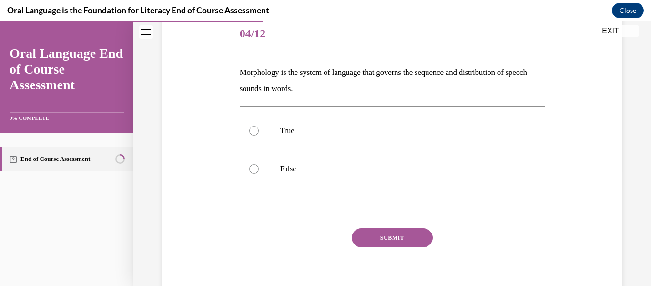
scroll to position [120, 0]
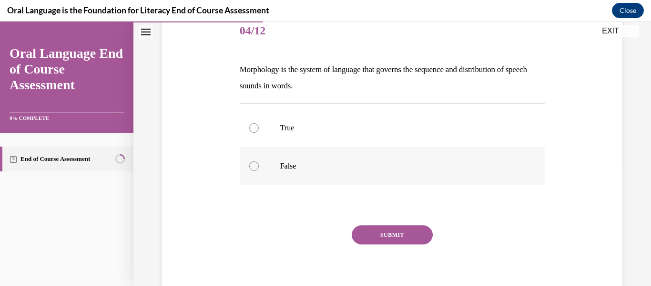
click at [253, 165] on div at bounding box center [254, 166] width 10 height 10
click at [253, 165] on input "False" at bounding box center [254, 166] width 10 height 10
radio input "true"
click at [380, 233] on button "SUBMIT" at bounding box center [392, 234] width 81 height 19
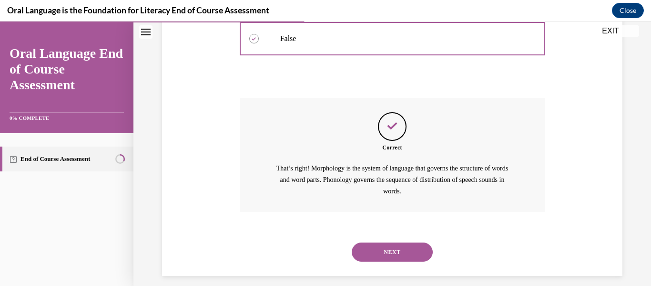
scroll to position [257, 0]
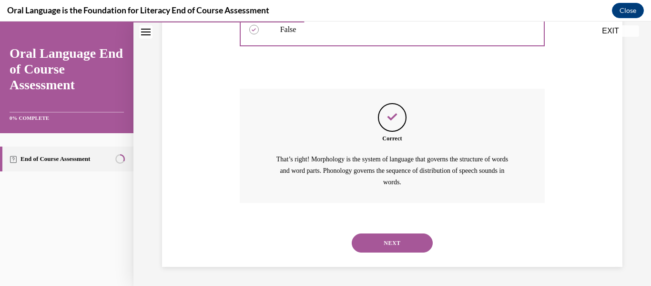
click at [382, 238] on button "NEXT" at bounding box center [392, 242] width 81 height 19
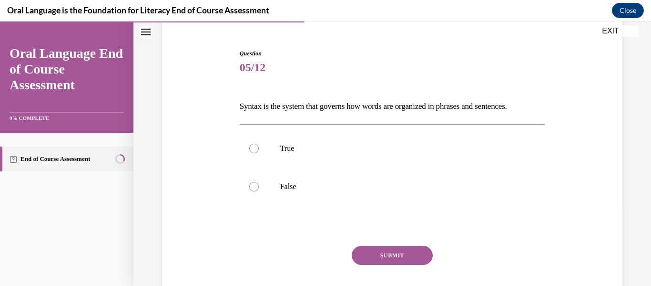
scroll to position [84, 0]
click at [255, 143] on div at bounding box center [254, 148] width 10 height 10
click at [255, 143] on input "True" at bounding box center [254, 148] width 10 height 10
radio input "true"
click at [387, 249] on button "SUBMIT" at bounding box center [392, 254] width 81 height 19
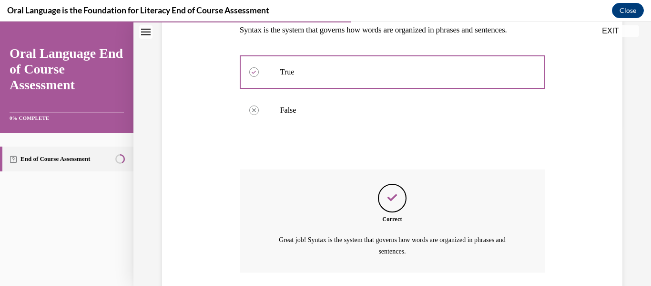
scroll to position [229, 0]
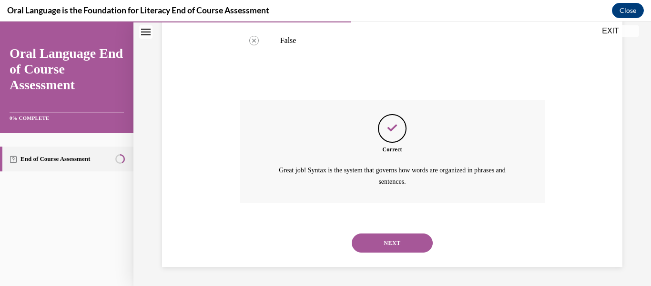
click at [381, 242] on button "NEXT" at bounding box center [392, 242] width 81 height 19
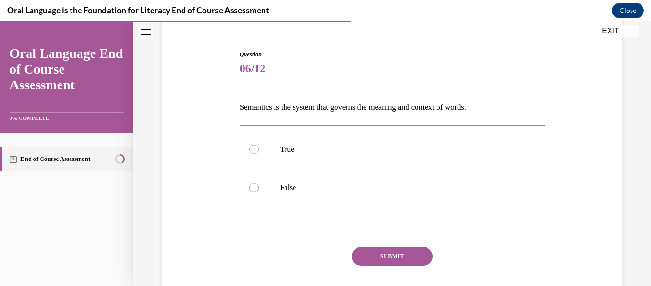
scroll to position [86, 0]
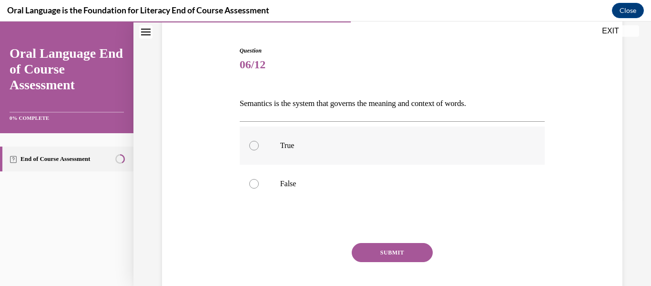
click at [254, 144] on div at bounding box center [254, 146] width 10 height 10
click at [254, 144] on input "True" at bounding box center [254, 146] width 10 height 10
radio input "true"
click at [394, 249] on button "SUBMIT" at bounding box center [392, 252] width 81 height 19
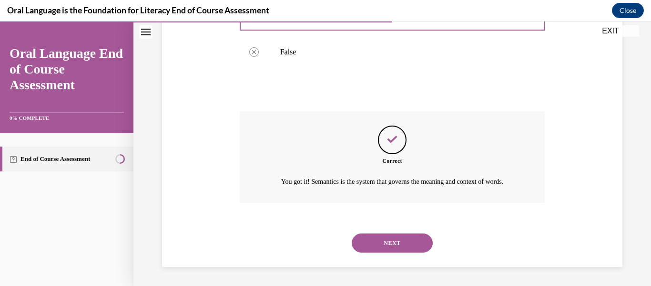
scroll to position [229, 0]
click at [395, 247] on button "NEXT" at bounding box center [392, 242] width 81 height 19
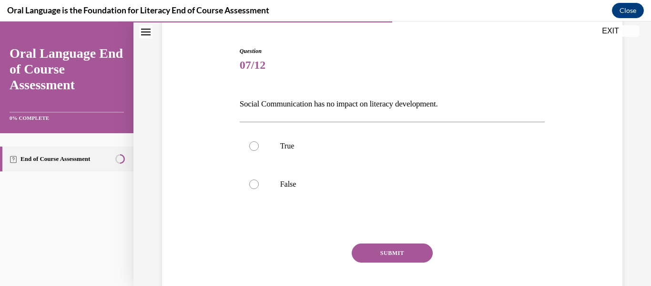
scroll to position [89, 0]
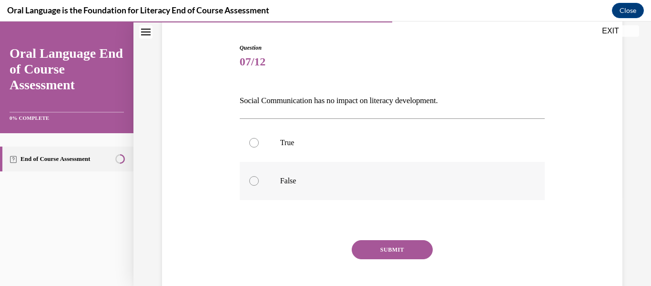
click at [253, 178] on div at bounding box center [254, 181] width 10 height 10
click at [253, 178] on input "False" at bounding box center [254, 181] width 10 height 10
radio input "true"
click at [378, 247] on button "SUBMIT" at bounding box center [392, 249] width 81 height 19
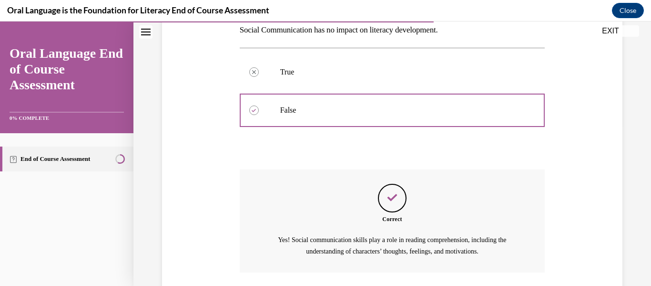
scroll to position [229, 0]
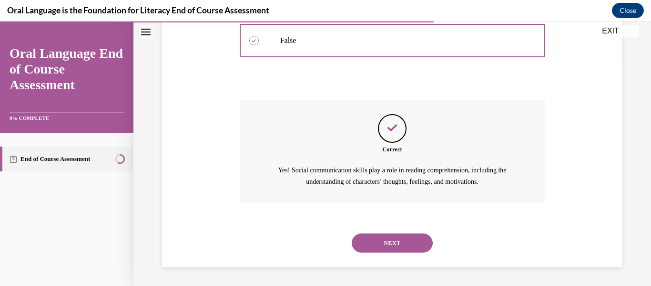
click at [390, 239] on button "NEXT" at bounding box center [392, 242] width 81 height 19
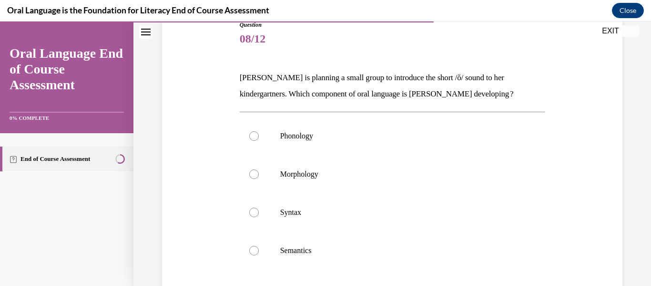
scroll to position [116, 0]
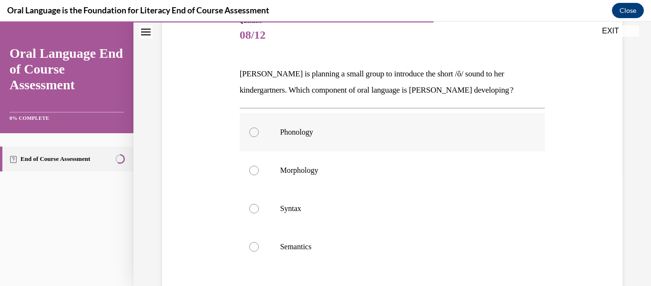
click at [253, 130] on div at bounding box center [254, 132] width 10 height 10
click at [253, 130] on input "Phonology" at bounding box center [254, 132] width 10 height 10
radio input "true"
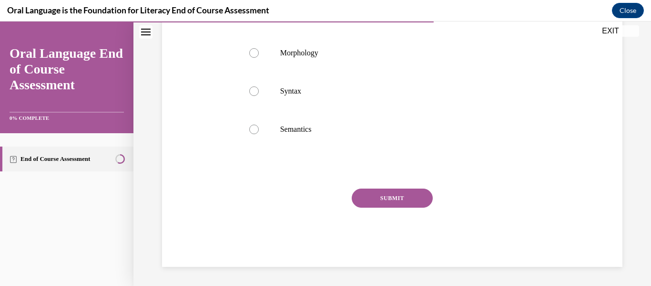
click at [385, 201] on button "SUBMIT" at bounding box center [392, 197] width 81 height 19
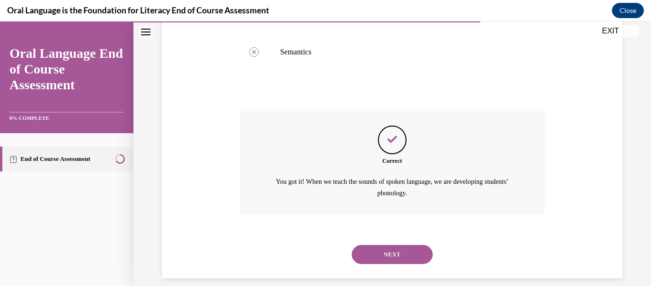
scroll to position [322, 0]
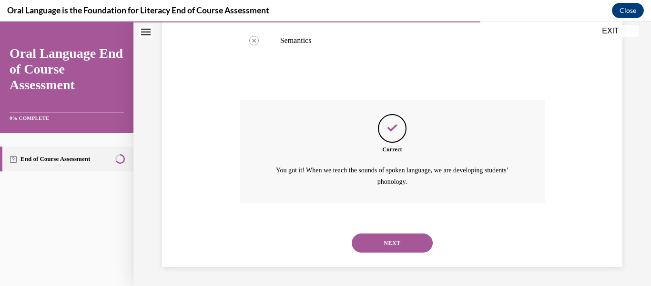
click at [375, 246] on button "NEXT" at bounding box center [392, 242] width 81 height 19
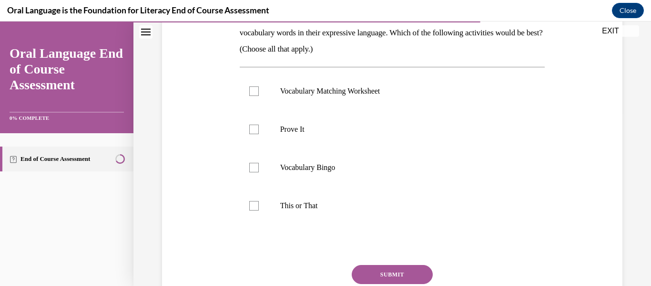
scroll to position [174, 0]
click at [260, 124] on label "Prove It" at bounding box center [393, 128] width 306 height 38
click at [259, 124] on input "Prove It" at bounding box center [254, 128] width 10 height 10
checkbox input "true"
click at [397, 271] on button "SUBMIT" at bounding box center [392, 273] width 81 height 19
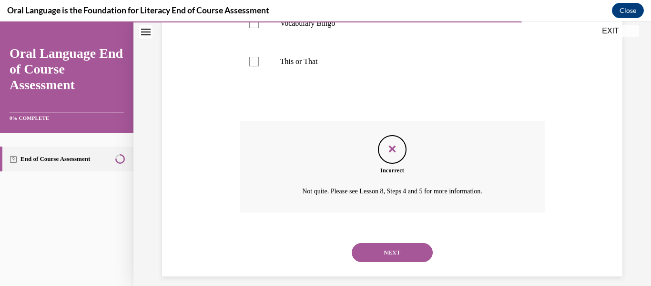
scroll to position [327, 0]
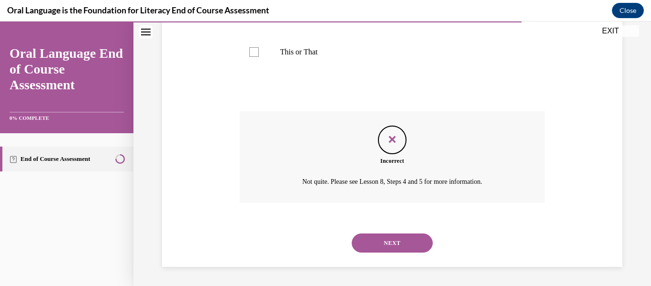
click at [391, 239] on button "NEXT" at bounding box center [392, 242] width 81 height 19
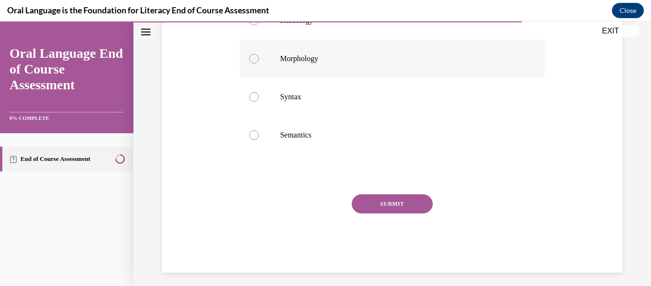
scroll to position [208, 0]
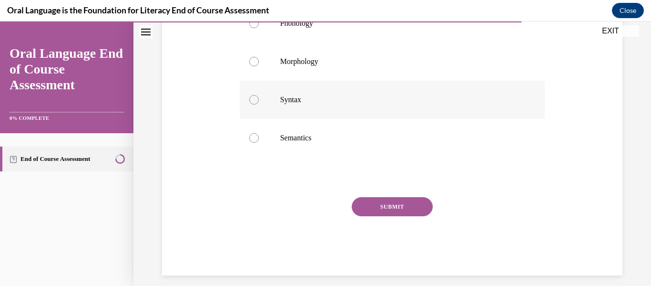
click at [255, 104] on div at bounding box center [254, 100] width 10 height 10
click at [255, 104] on input "Syntax" at bounding box center [254, 100] width 10 height 10
radio input "true"
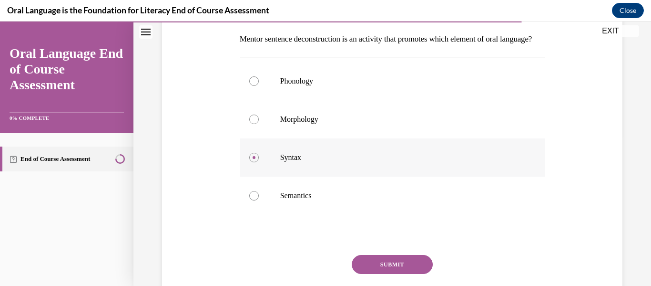
scroll to position [147, 0]
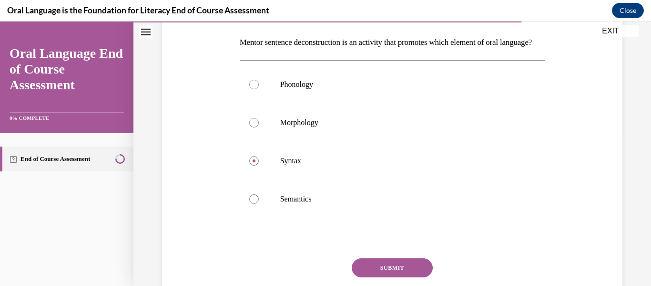
click at [387, 277] on button "SUBMIT" at bounding box center [392, 267] width 81 height 19
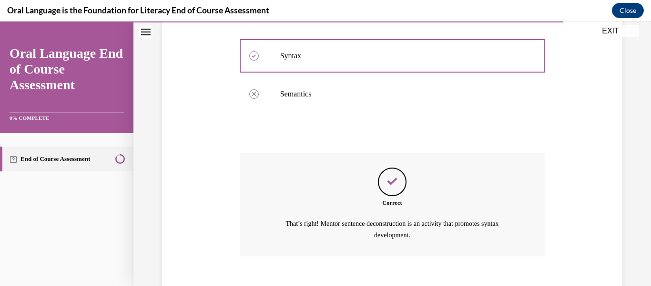
scroll to position [322, 0]
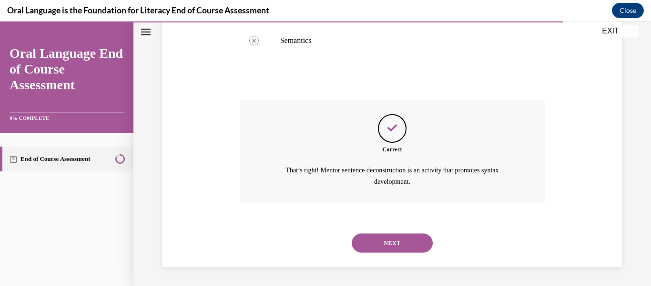
click at [372, 241] on button "NEXT" at bounding box center [392, 242] width 81 height 19
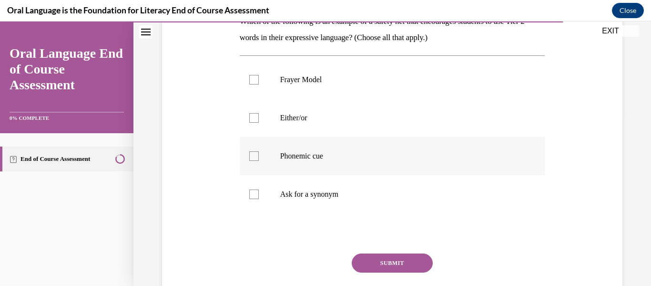
scroll to position [169, 0]
click at [261, 194] on label "Ask for a synonym" at bounding box center [393, 194] width 306 height 38
click at [259, 194] on input "Ask for a synonym" at bounding box center [254, 194] width 10 height 10
checkbox input "true"
click at [251, 115] on div at bounding box center [254, 118] width 10 height 10
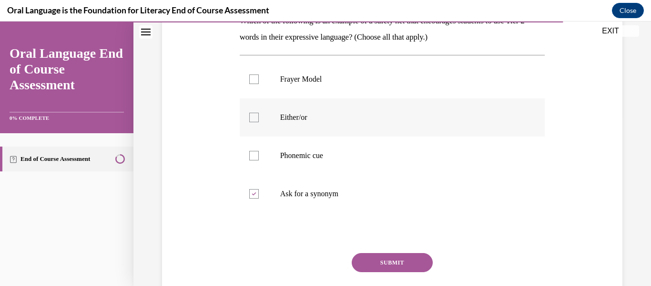
click at [251, 115] on input "Either/or" at bounding box center [254, 118] width 10 height 10
checkbox input "true"
click at [253, 81] on div at bounding box center [254, 79] width 10 height 10
click at [253, 81] on input "Frayer Model" at bounding box center [254, 79] width 10 height 10
checkbox input "true"
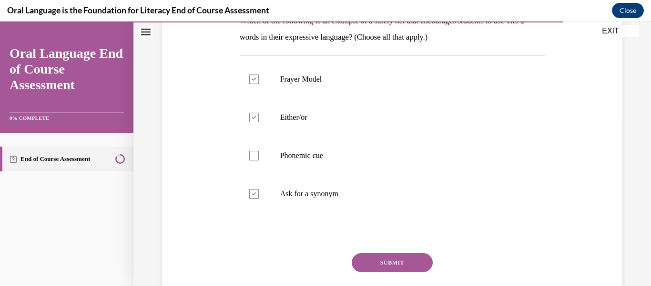
click at [382, 259] on button "SUBMIT" at bounding box center [392, 262] width 81 height 19
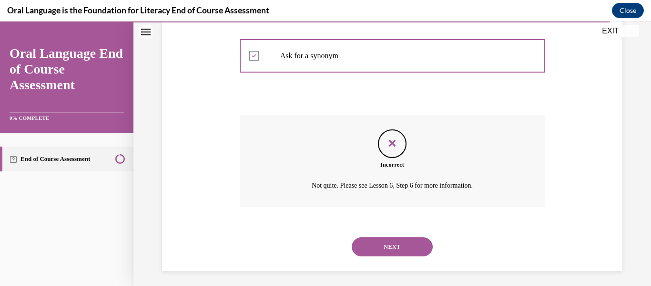
scroll to position [310, 0]
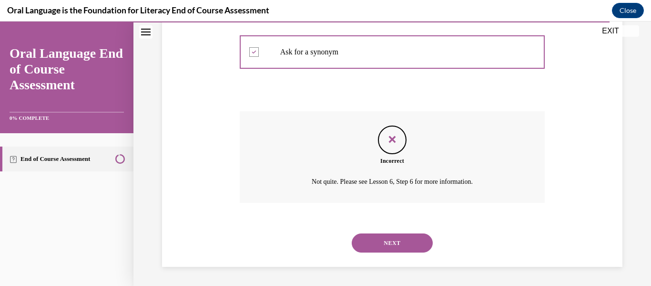
click at [381, 245] on button "NEXT" at bounding box center [392, 242] width 81 height 19
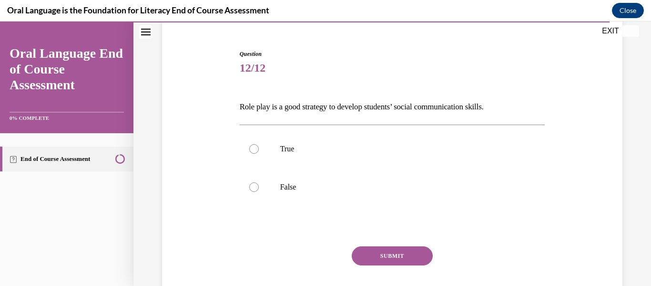
scroll to position [88, 0]
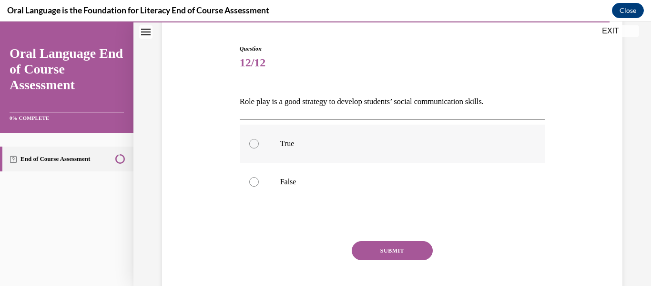
click at [250, 142] on div at bounding box center [254, 144] width 10 height 10
click at [250, 142] on input "True" at bounding box center [254, 144] width 10 height 10
radio input "true"
click at [390, 251] on button "SUBMIT" at bounding box center [392, 250] width 81 height 19
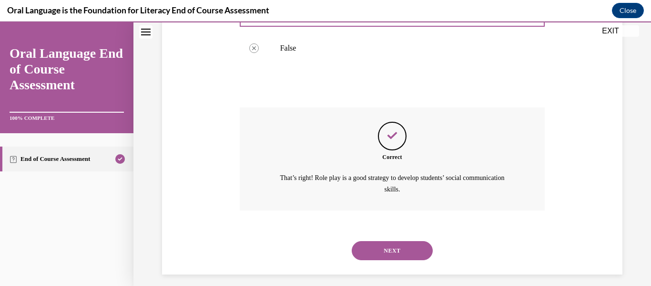
scroll to position [229, 0]
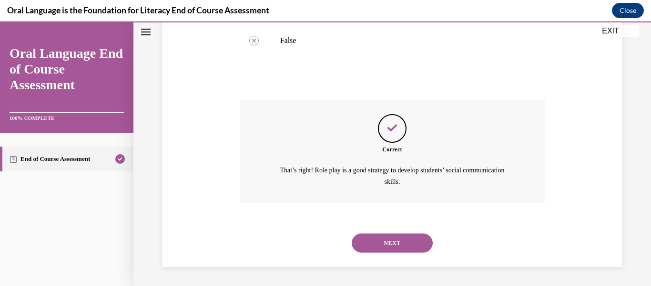
click at [385, 240] on button "NEXT" at bounding box center [392, 242] width 81 height 19
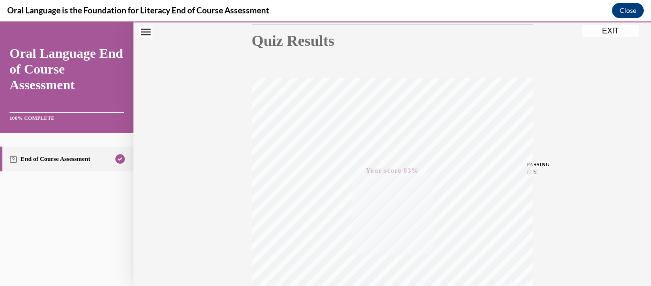
scroll to position [103, 0]
click at [612, 29] on button "EXIT" at bounding box center [610, 30] width 57 height 11
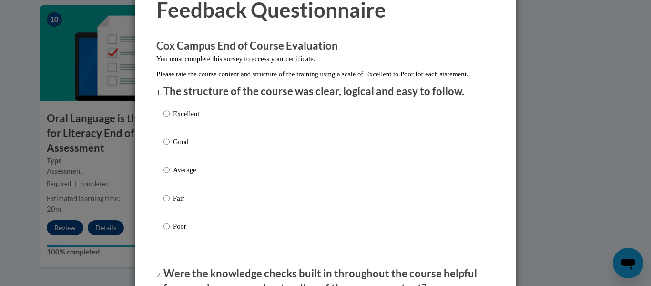
scroll to position [47, 0]
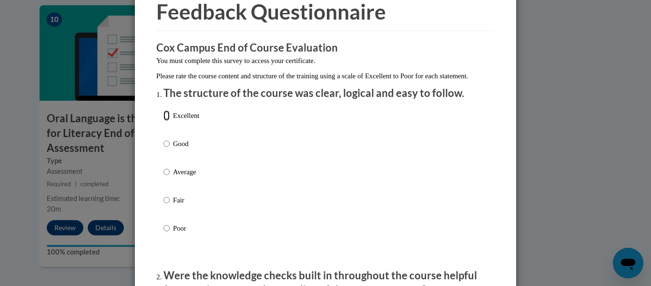
click at [166, 121] on input "Excellent" at bounding box center [167, 115] width 6 height 10
radio input "true"
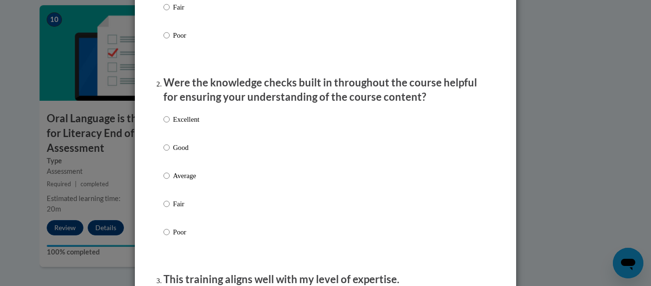
scroll to position [240, 0]
click at [167, 124] on input "Excellent" at bounding box center [167, 118] width 6 height 10
radio input "true"
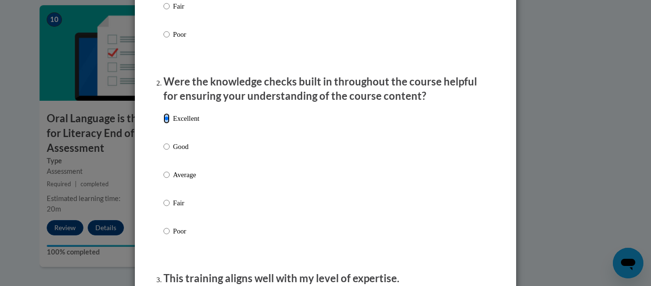
click at [167, 123] on input "Excellent" at bounding box center [167, 118] width 6 height 10
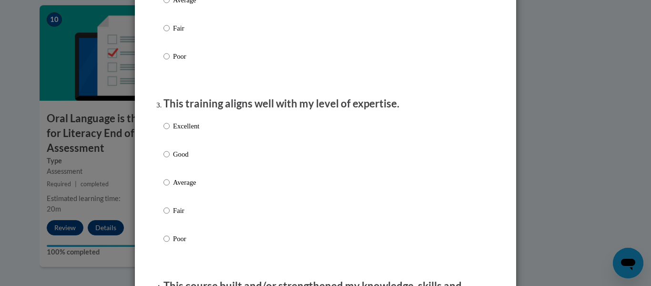
scroll to position [422, 0]
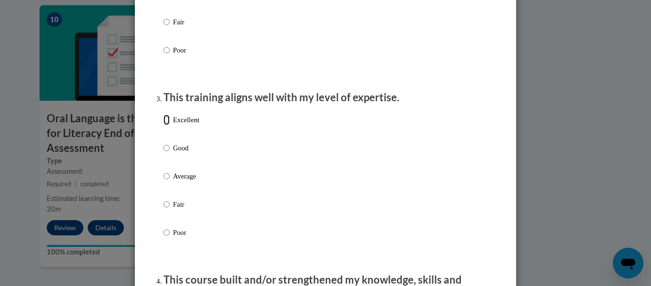
click at [167, 125] on input "Excellent" at bounding box center [167, 119] width 6 height 10
radio input "true"
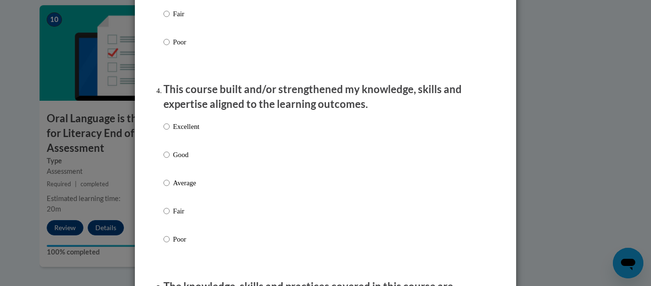
scroll to position [618, 0]
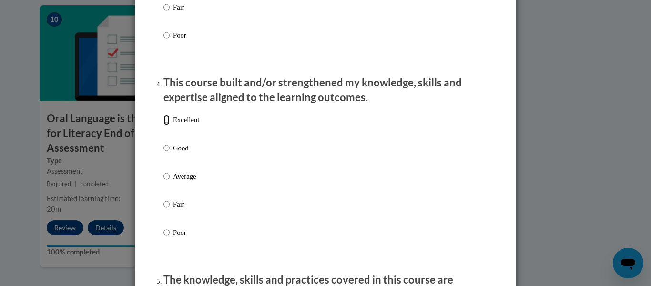
click at [167, 125] on input "Excellent" at bounding box center [167, 119] width 6 height 10
radio input "true"
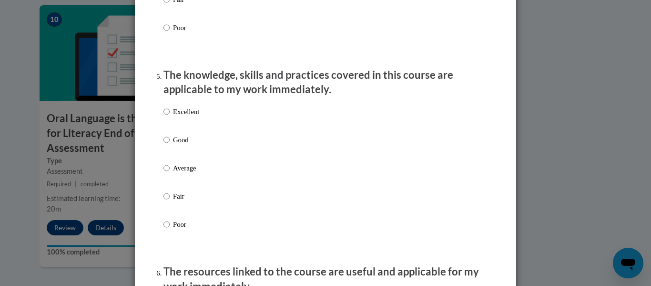
scroll to position [821, 0]
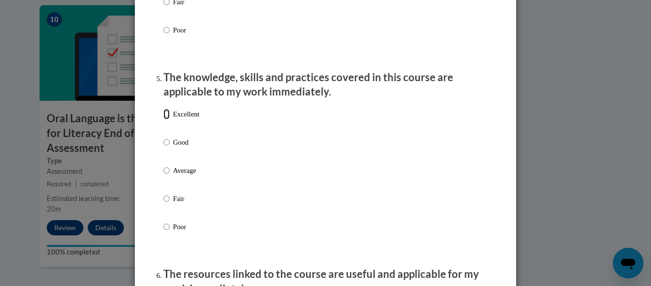
click at [165, 119] on input "Excellent" at bounding box center [167, 114] width 6 height 10
radio input "true"
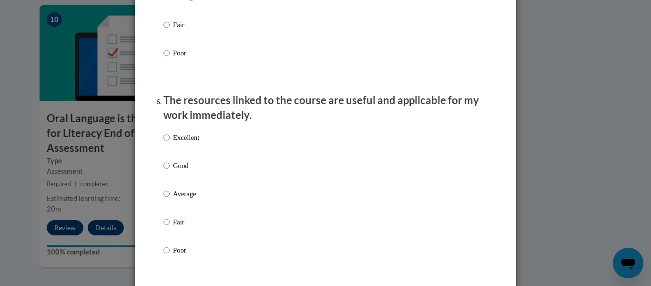
scroll to position [995, 0]
click at [169, 142] on input "Excellent" at bounding box center [167, 137] width 6 height 10
radio input "true"
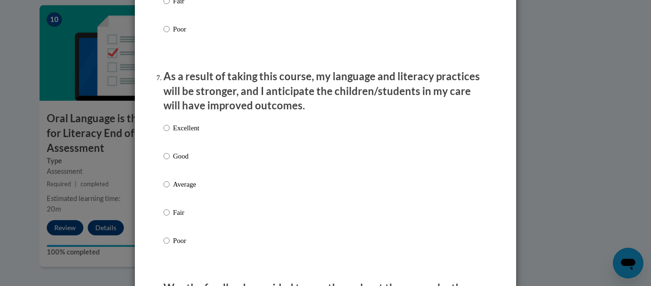
scroll to position [1218, 0]
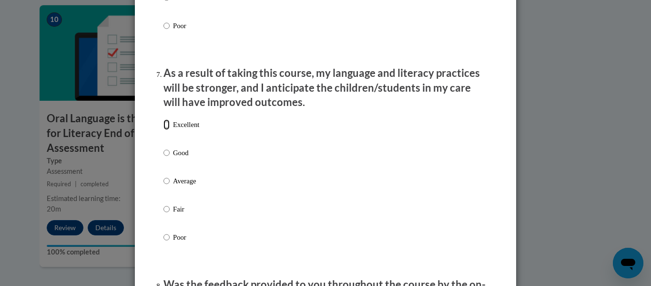
click at [167, 130] on input "Excellent" at bounding box center [167, 124] width 6 height 10
radio input "true"
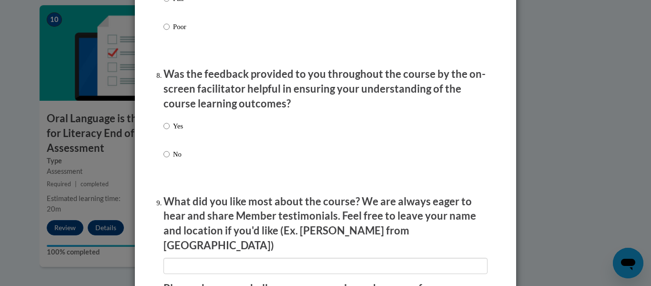
scroll to position [1428, 0]
click at [167, 132] on input "Yes" at bounding box center [167, 126] width 6 height 10
radio input "true"
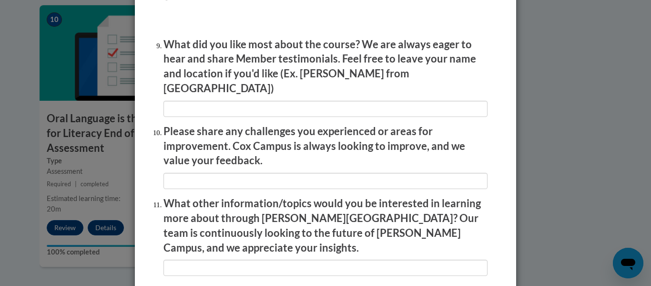
scroll to position [1696, 0]
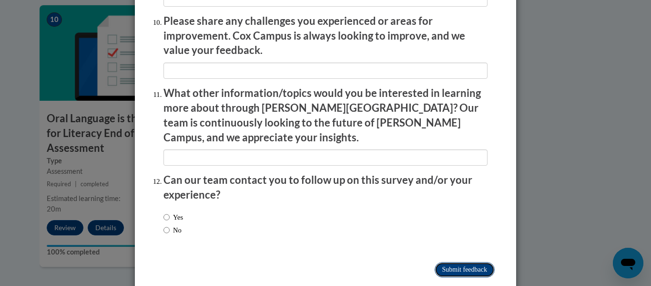
click at [447, 262] on input "Submit feedback" at bounding box center [465, 269] width 60 height 15
